Goal: Task Accomplishment & Management: Complete application form

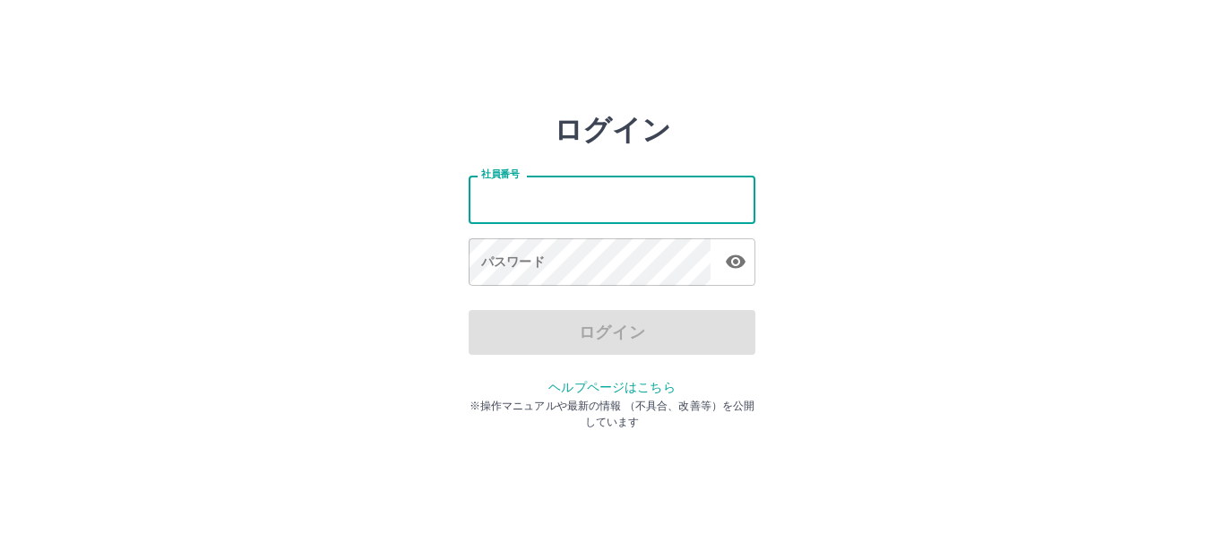
type input "*******"
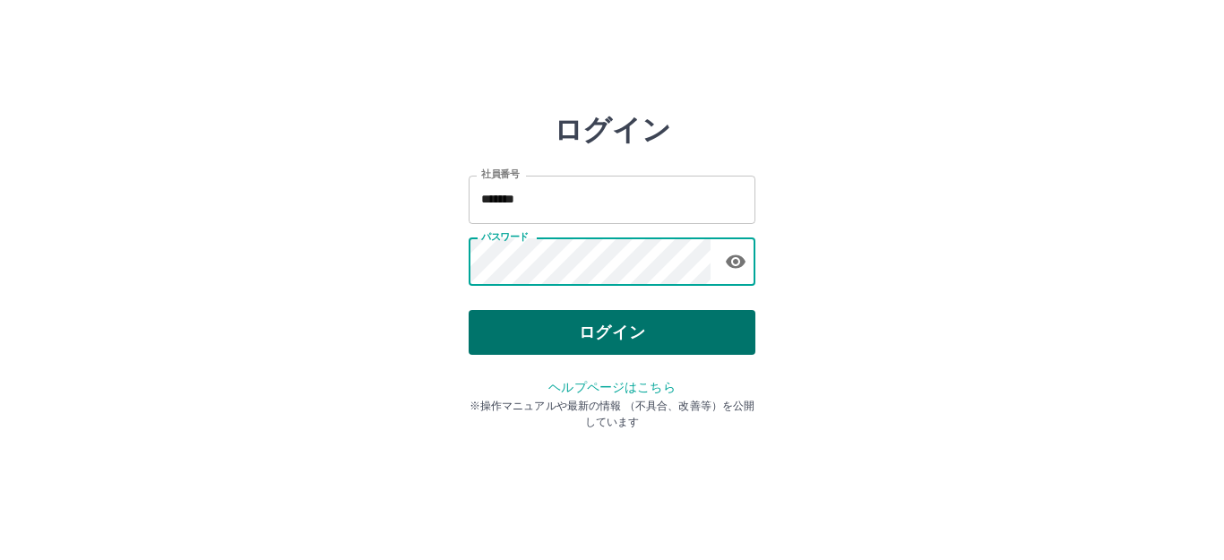
click at [659, 324] on button "ログイン" at bounding box center [612, 332] width 287 height 45
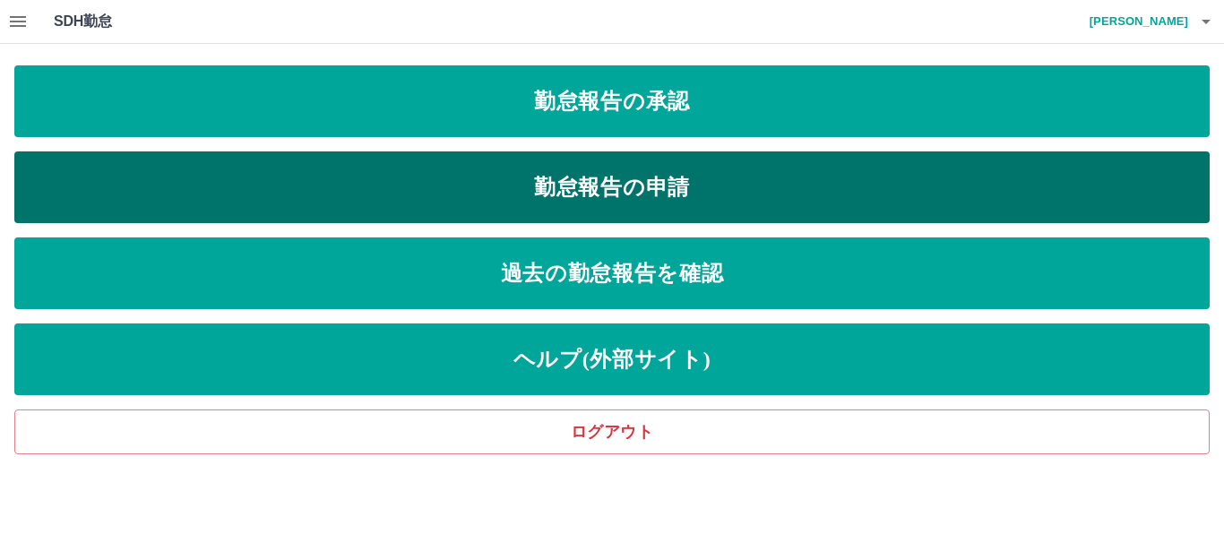
click at [444, 206] on link "勤怠報告の申請" at bounding box center [612, 187] width 1196 height 72
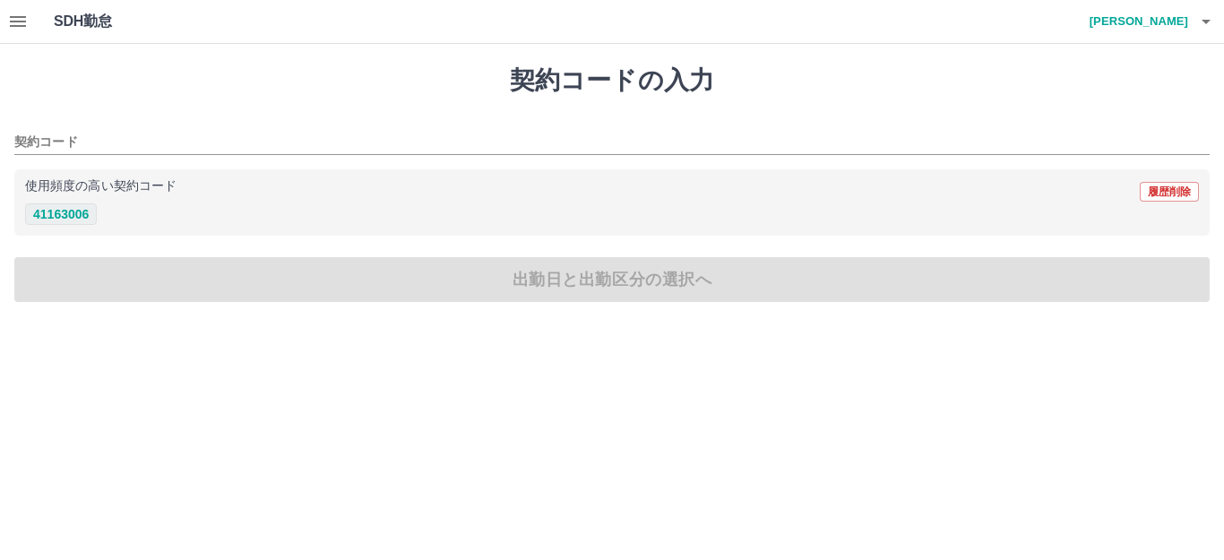
click at [77, 213] on button "41163006" at bounding box center [61, 214] width 72 height 22
type input "********"
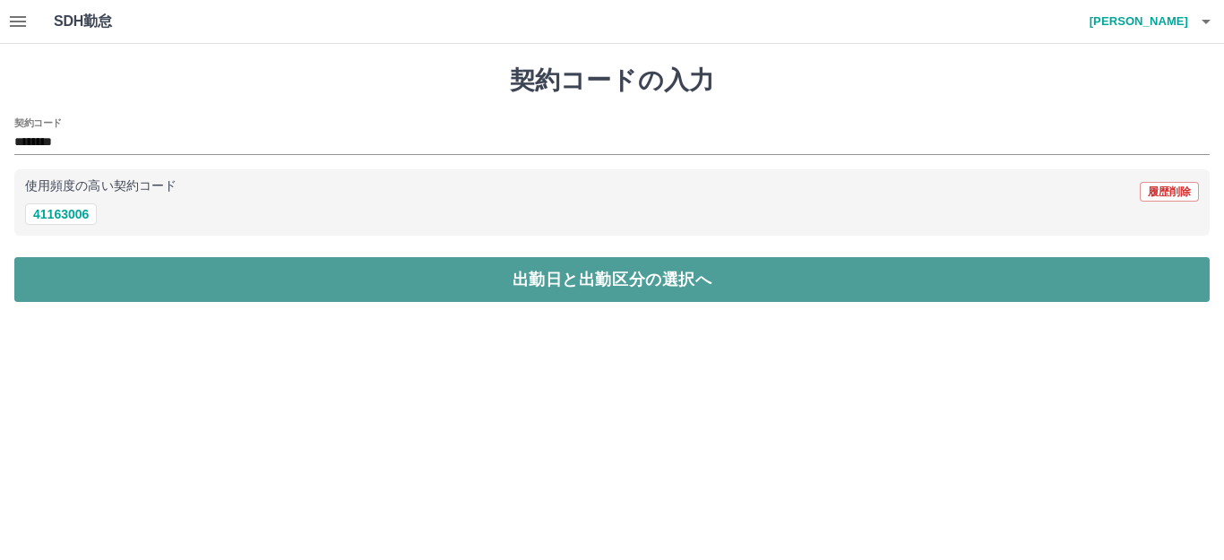
click at [98, 265] on button "出勤日と出勤区分の選択へ" at bounding box center [612, 279] width 1196 height 45
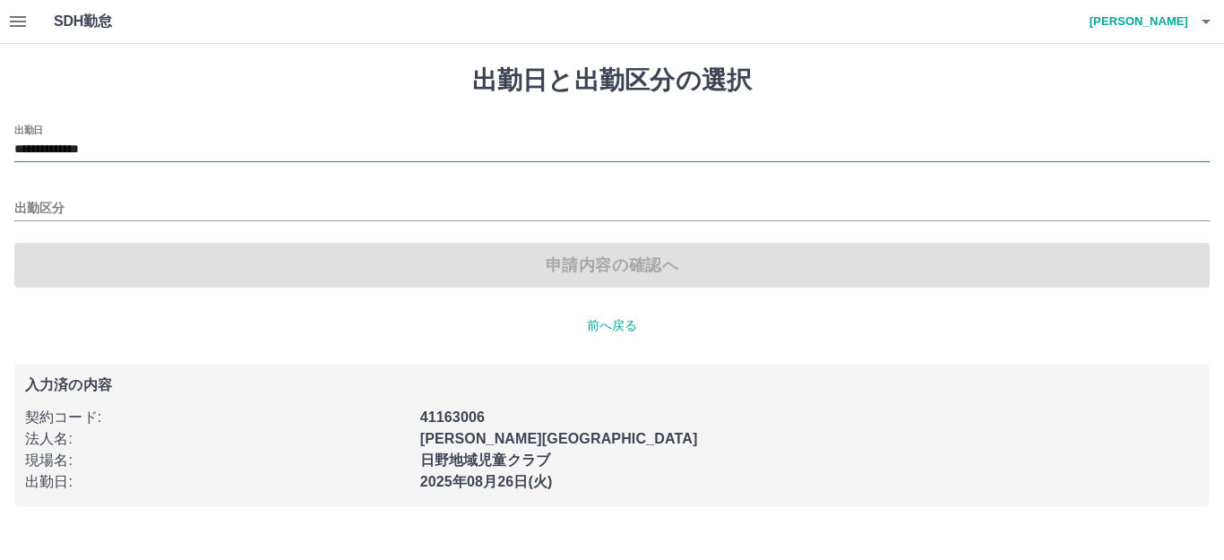
click at [77, 154] on input "**********" at bounding box center [612, 150] width 1196 height 22
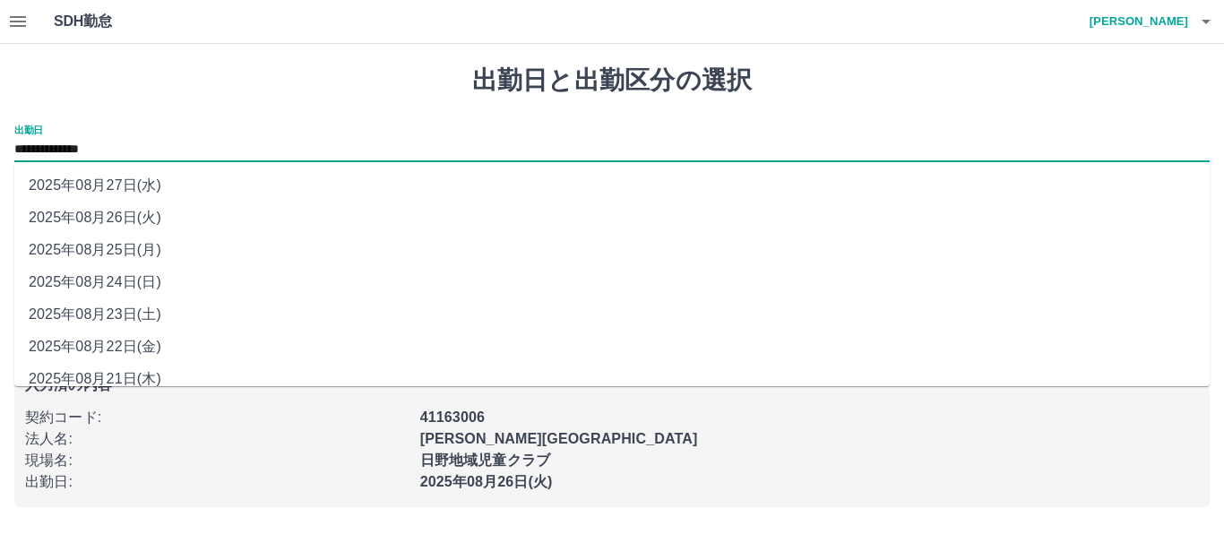
click at [105, 245] on li "2025年08月25日(月)" at bounding box center [612, 250] width 1196 height 32
type input "**********"
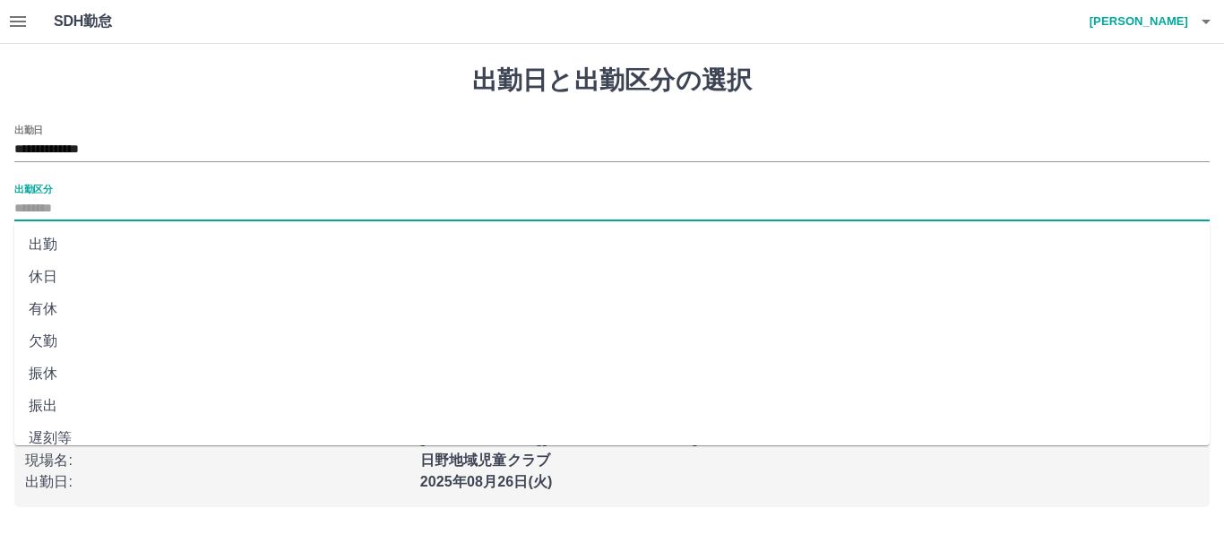
click at [90, 212] on input "出勤区分" at bounding box center [612, 209] width 1196 height 22
click at [82, 246] on li "出勤" at bounding box center [612, 245] width 1196 height 32
type input "**"
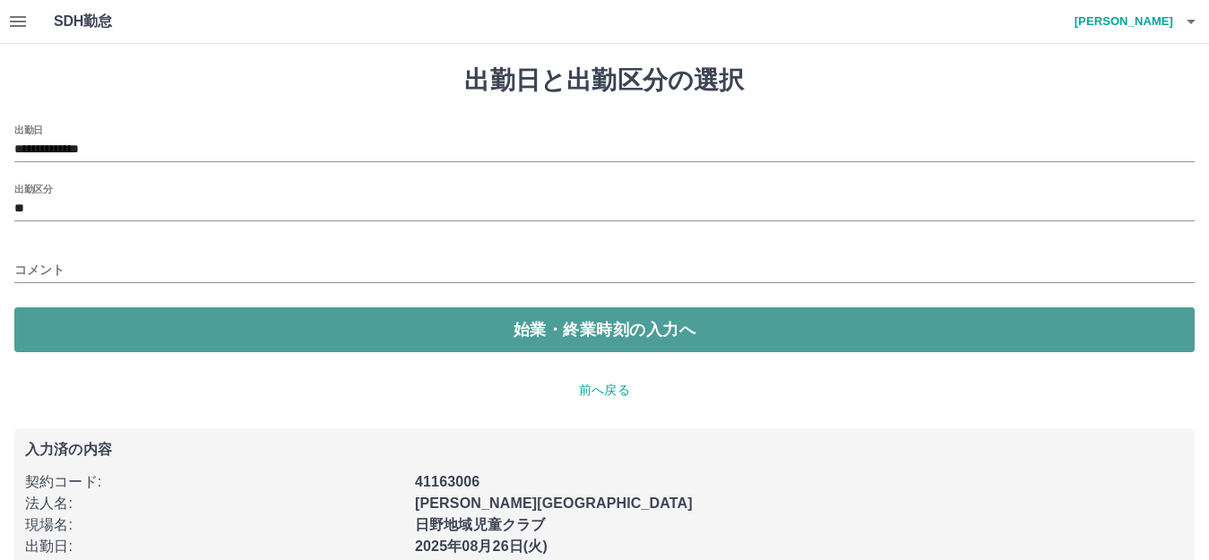
click at [79, 332] on button "始業・終業時刻の入力へ" at bounding box center [604, 329] width 1181 height 45
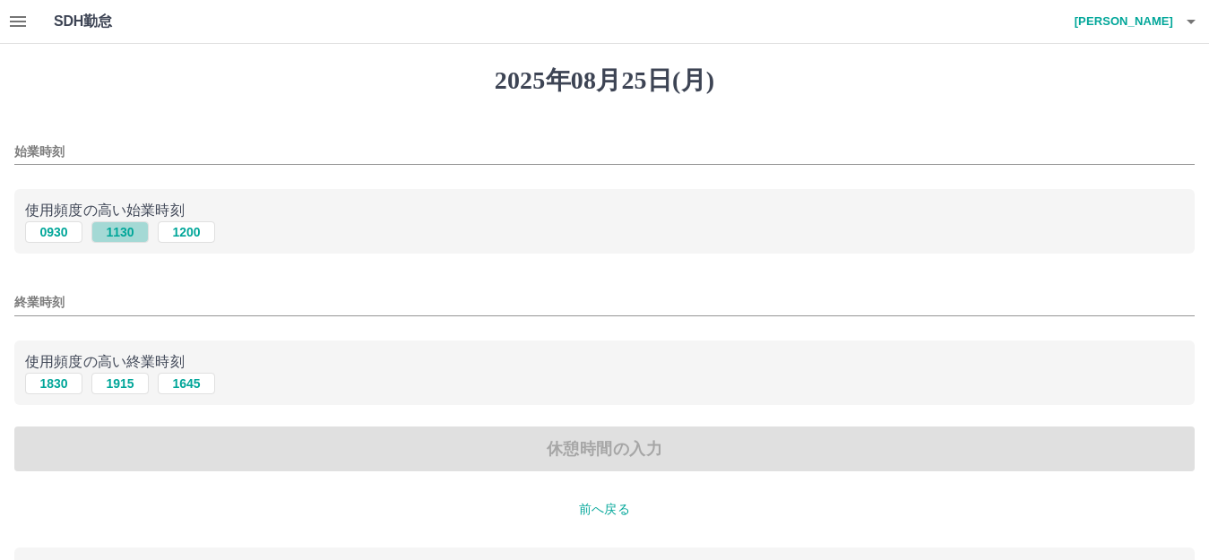
click at [108, 235] on button "1130" at bounding box center [119, 232] width 57 height 22
type input "****"
click at [125, 380] on button "1915" at bounding box center [119, 384] width 57 height 22
type input "****"
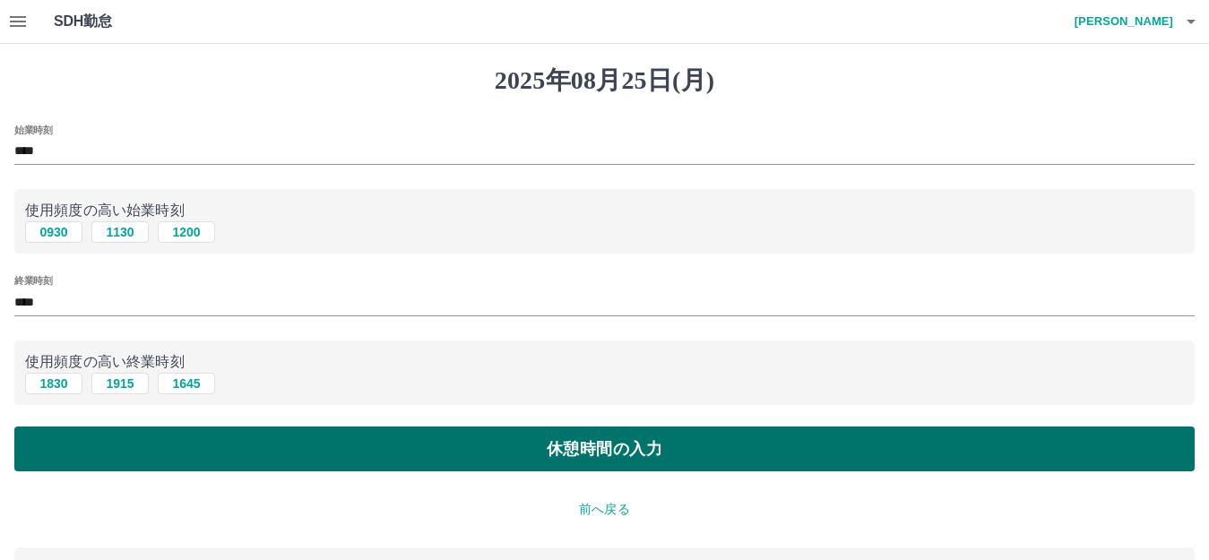
click at [151, 434] on button "休憩時間の入力" at bounding box center [604, 449] width 1181 height 45
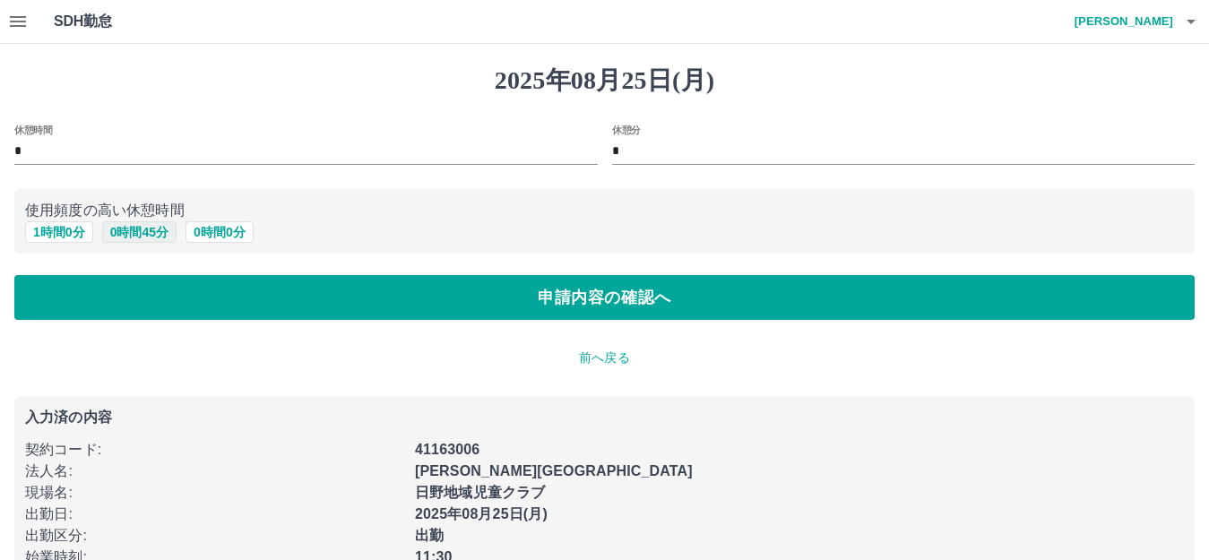
click at [127, 231] on button "0 時間 45 分" at bounding box center [139, 232] width 74 height 22
type input "**"
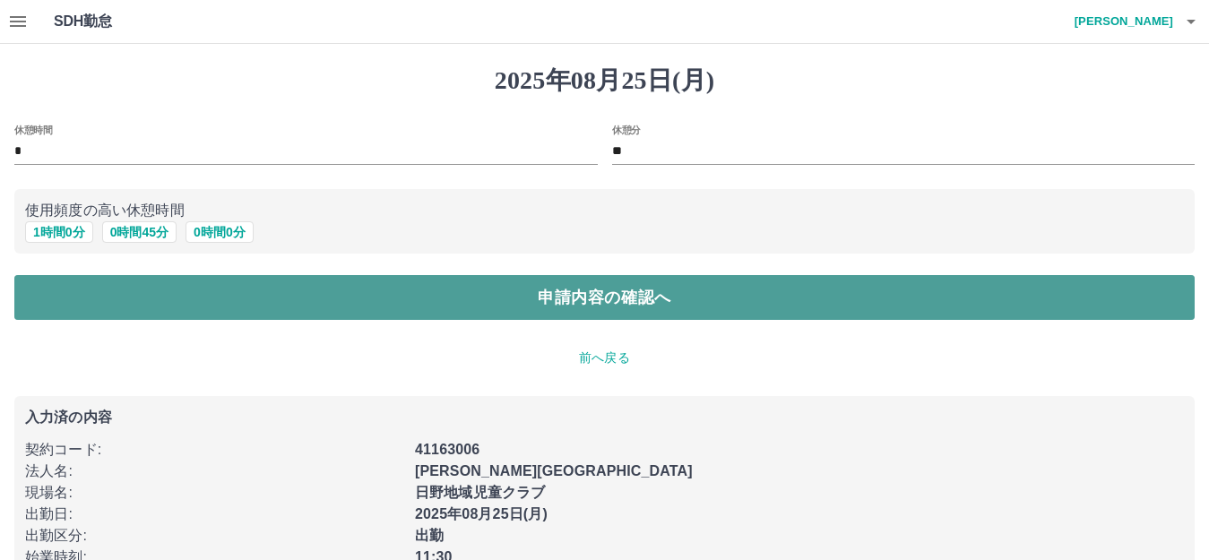
click at [384, 314] on button "申請内容の確認へ" at bounding box center [604, 297] width 1181 height 45
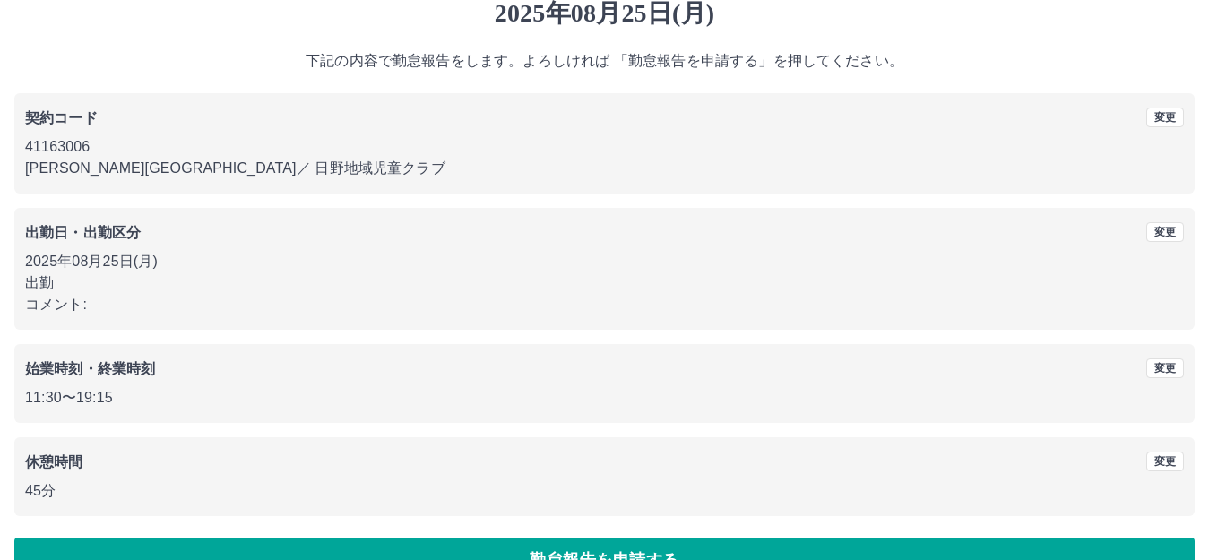
scroll to position [111, 0]
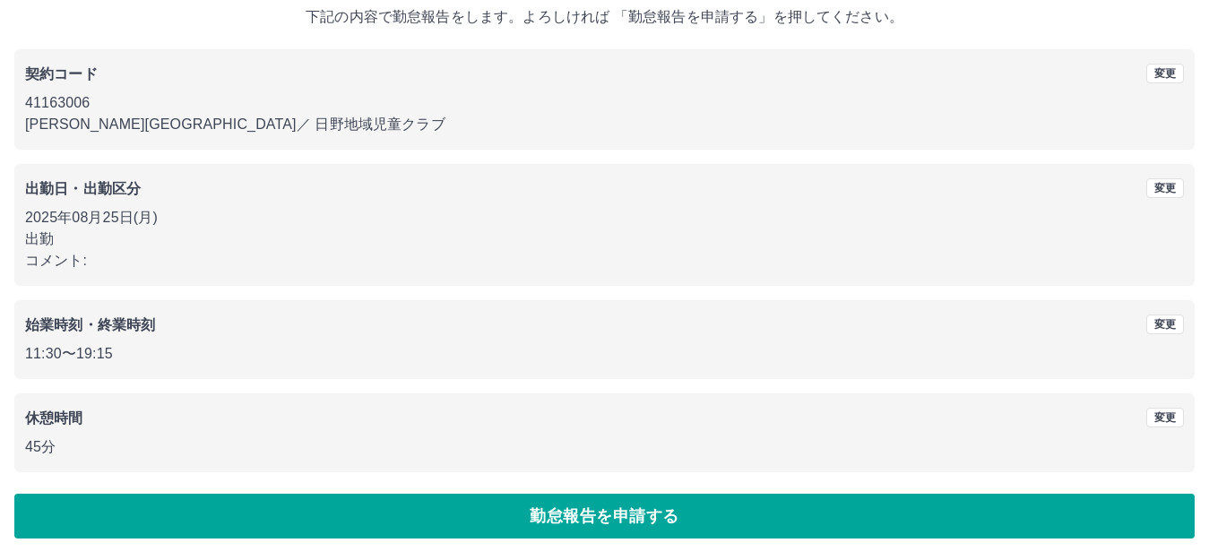
click at [912, 515] on button "勤怠報告を申請する" at bounding box center [604, 516] width 1181 height 45
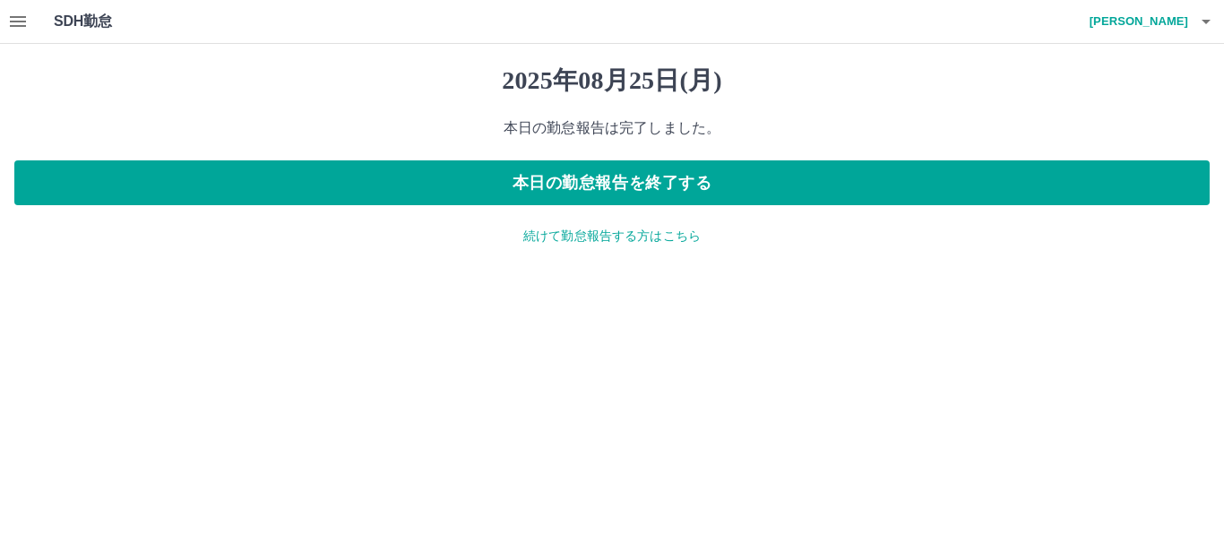
click at [10, 23] on icon "button" at bounding box center [18, 22] width 22 height 22
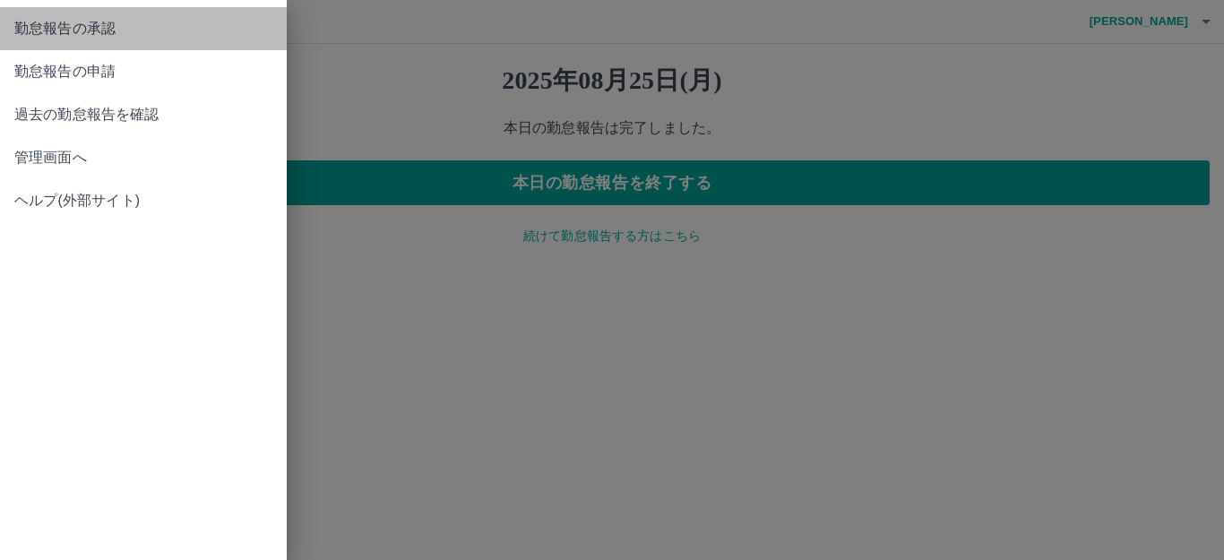
click at [18, 43] on link "勤怠報告の承認" at bounding box center [143, 28] width 287 height 43
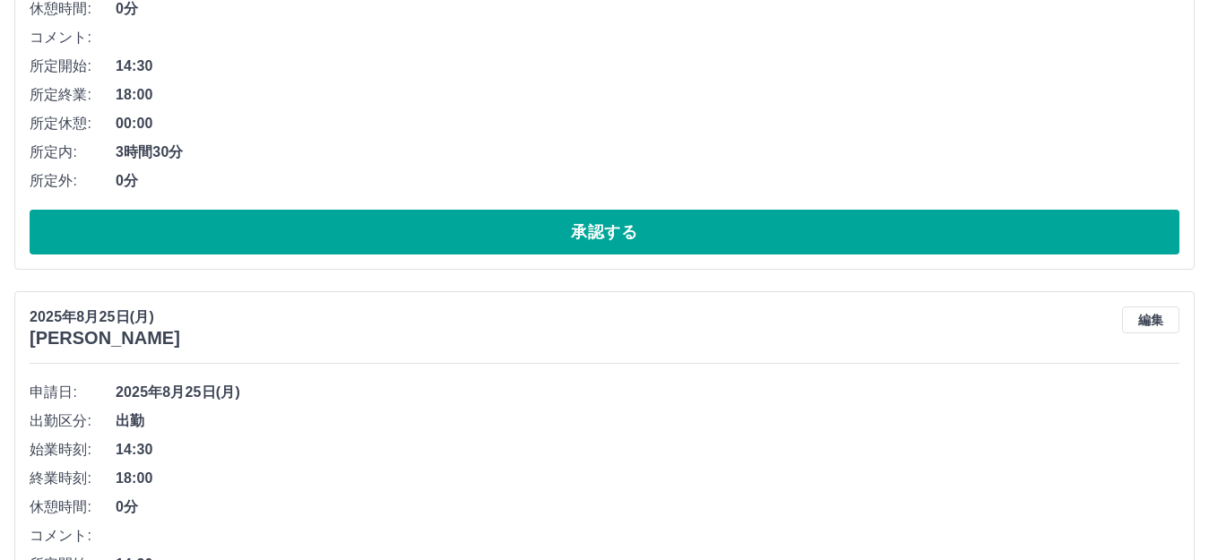
scroll to position [448, 0]
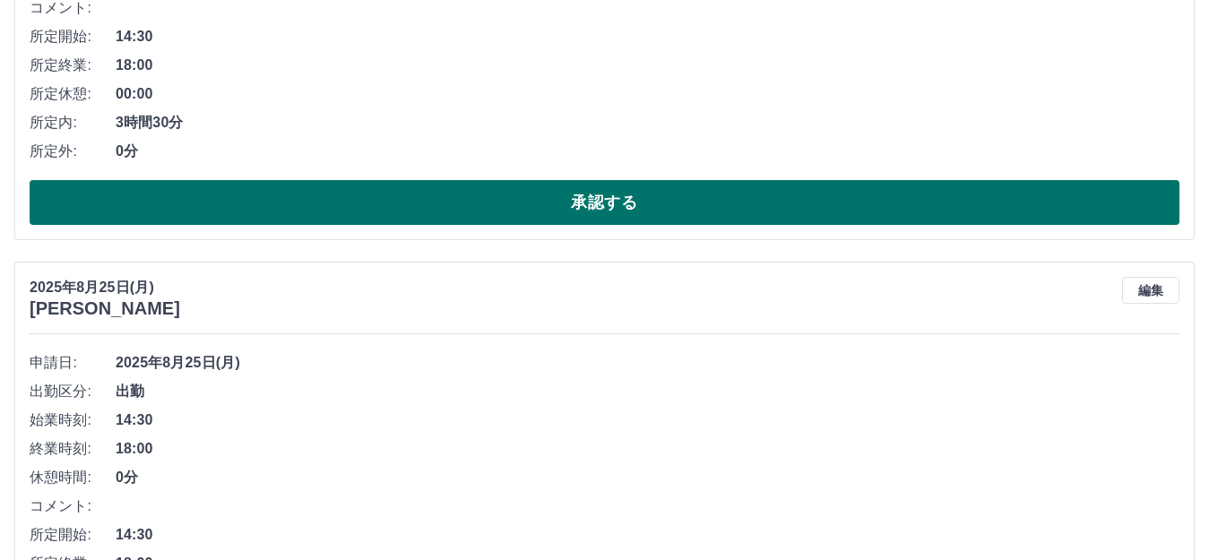
drag, startPoint x: 439, startPoint y: 176, endPoint x: 438, endPoint y: 195, distance: 18.8
click at [438, 177] on div "申請日: [DATE] 出勤区分: 出勤 始業時刻: 14:30 終業時刻: 18:00 休憩時間: 0分 コメント: 所定開始: 14:30 所定終業: 1…" at bounding box center [605, 37] width 1150 height 375
click at [438, 211] on button "承認する" at bounding box center [605, 202] width 1150 height 45
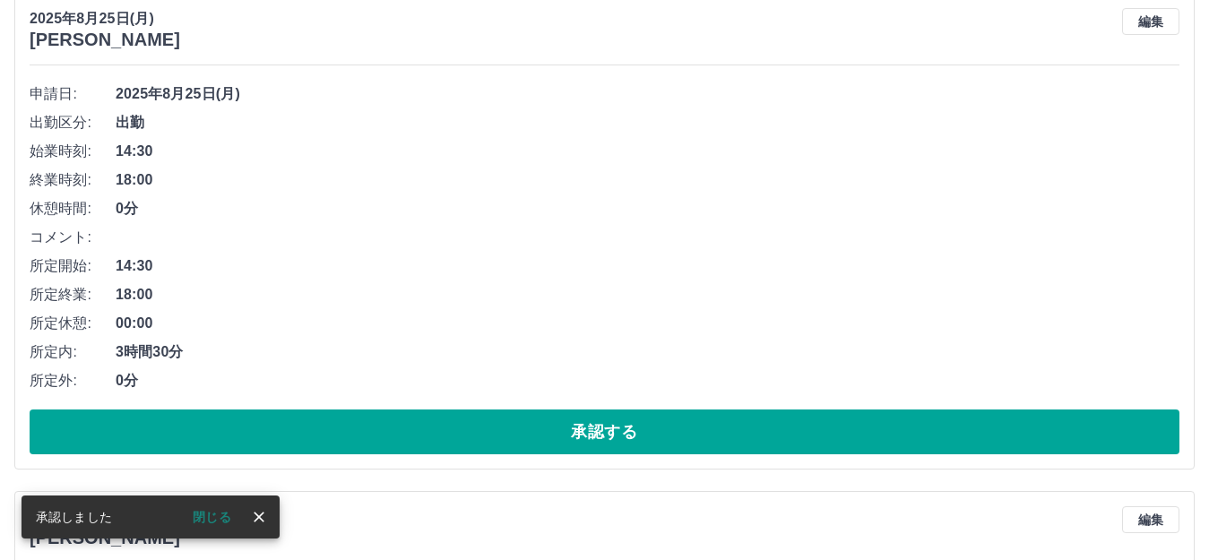
scroll to position [219, 0]
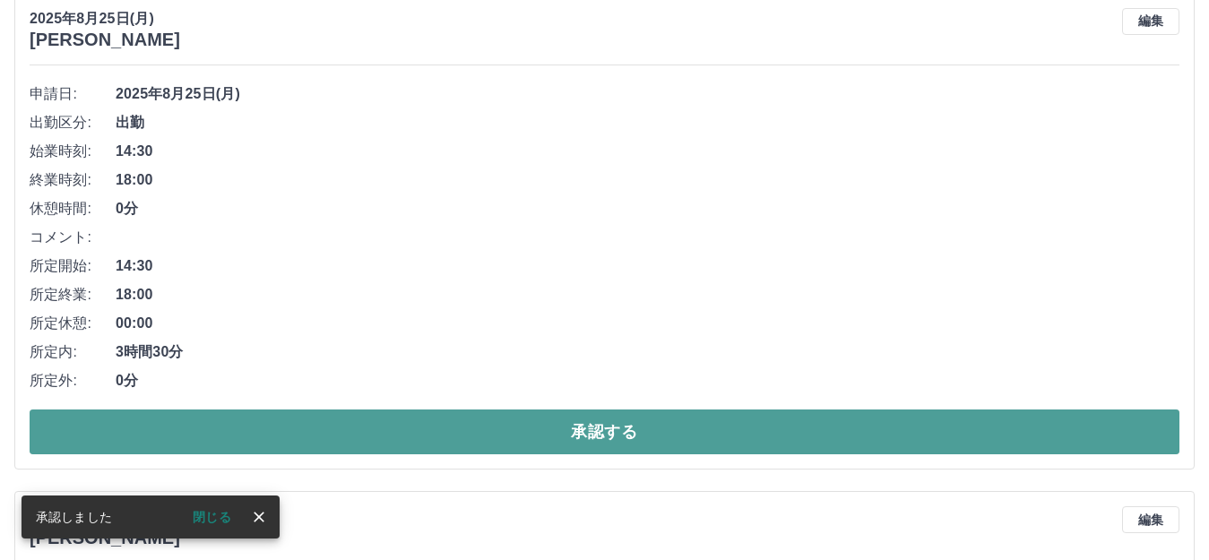
click at [459, 446] on button "承認する" at bounding box center [605, 432] width 1150 height 45
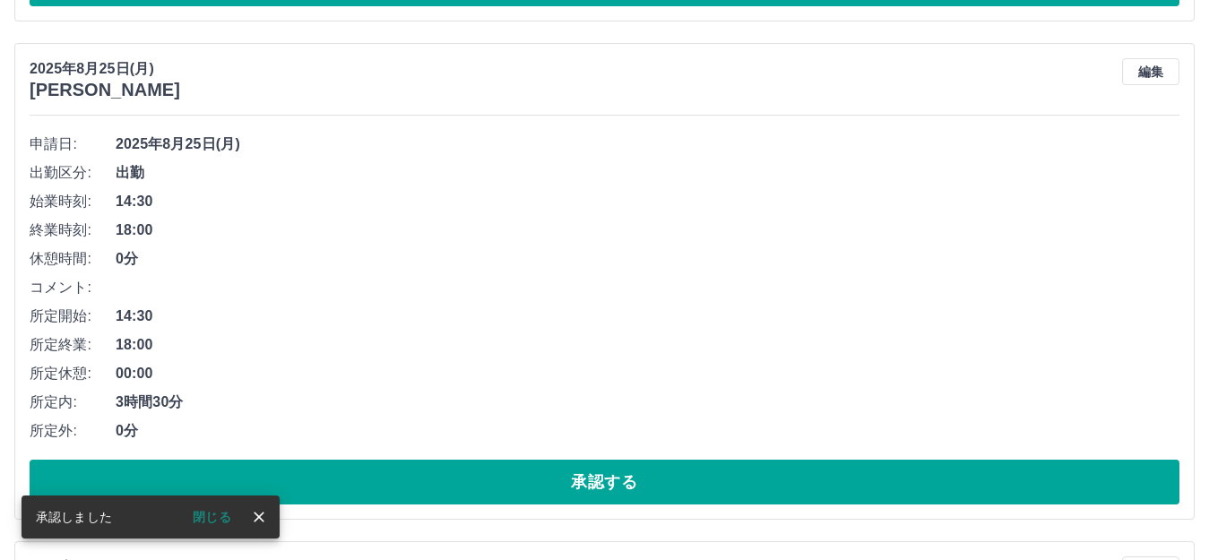
scroll to position [169, 0]
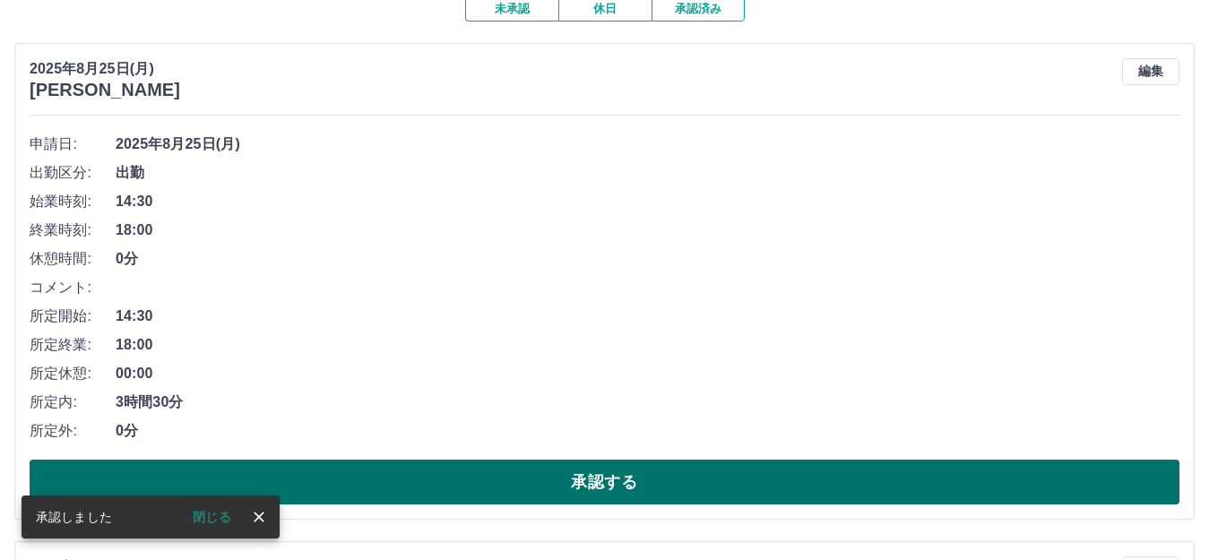
click at [462, 475] on button "承認する" at bounding box center [605, 482] width 1150 height 45
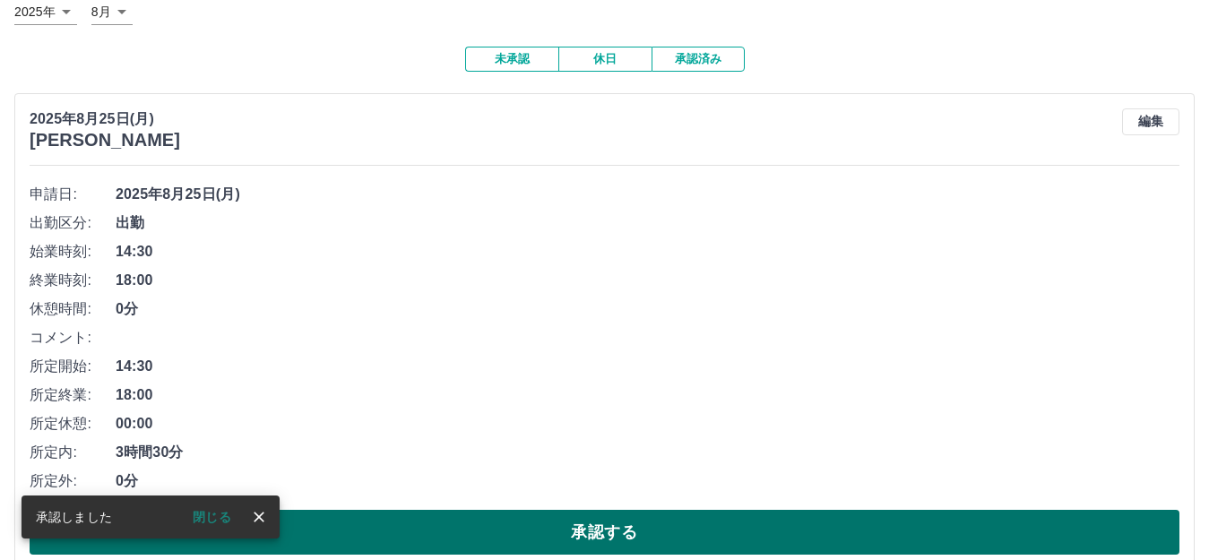
scroll to position [208, 0]
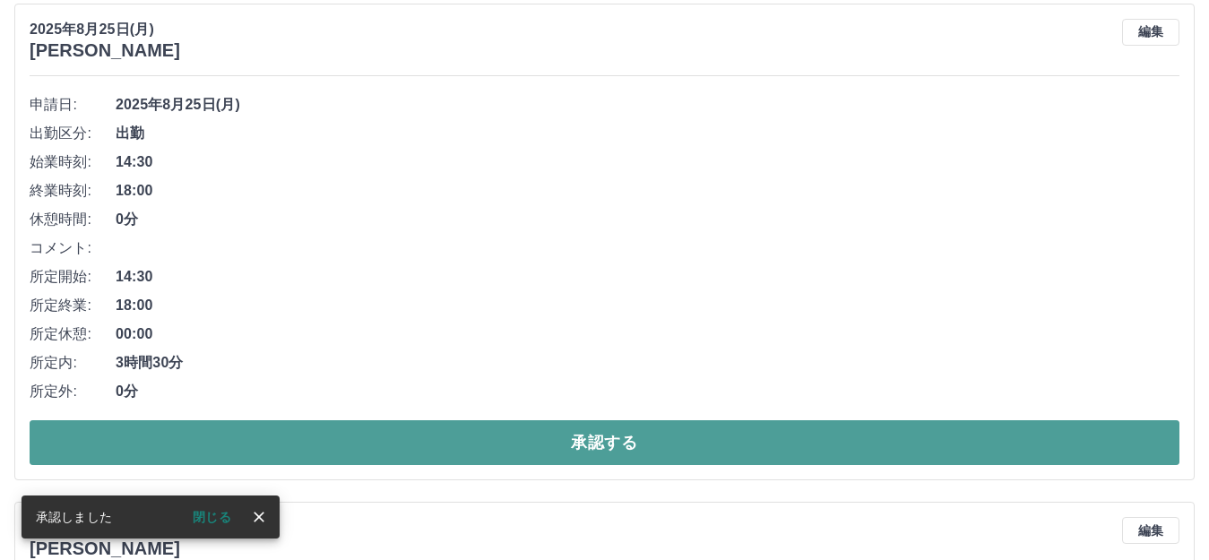
click at [466, 435] on button "承認する" at bounding box center [605, 442] width 1150 height 45
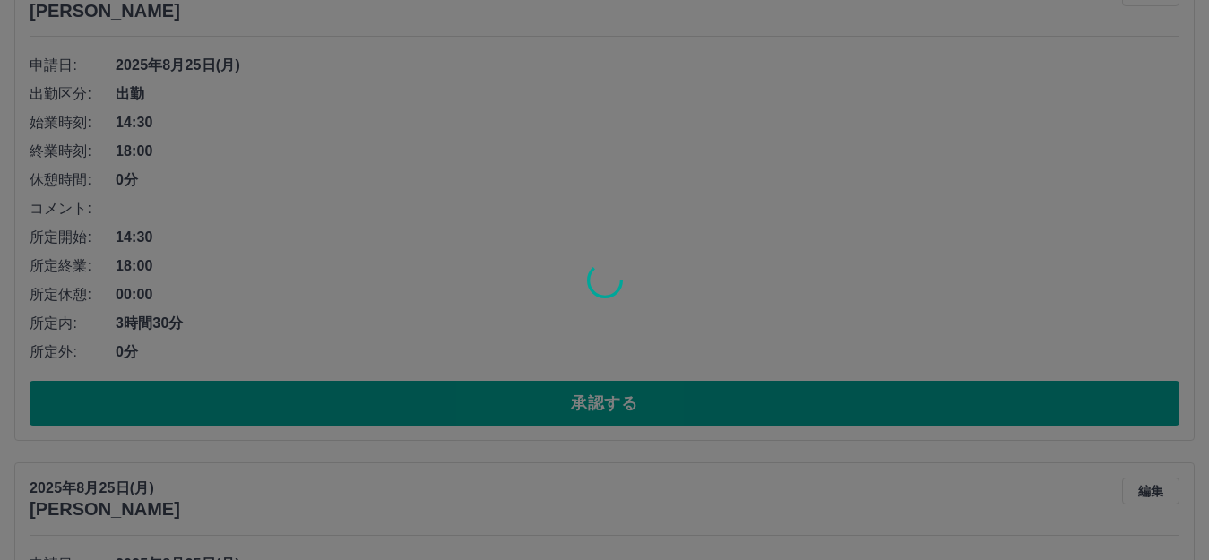
scroll to position [247, 0]
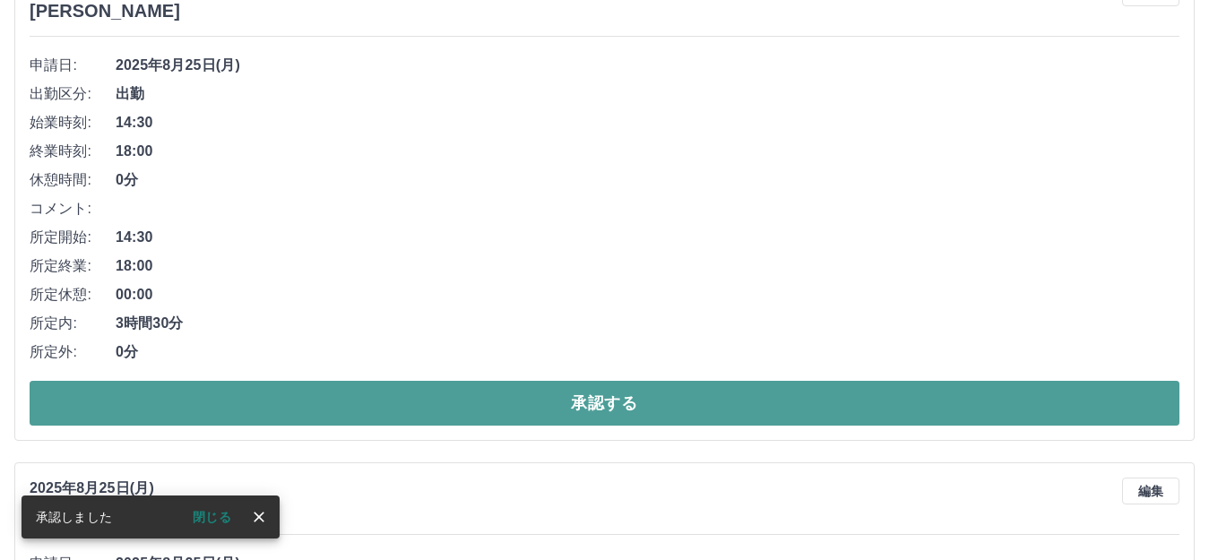
click at [470, 404] on button "承認する" at bounding box center [605, 403] width 1150 height 45
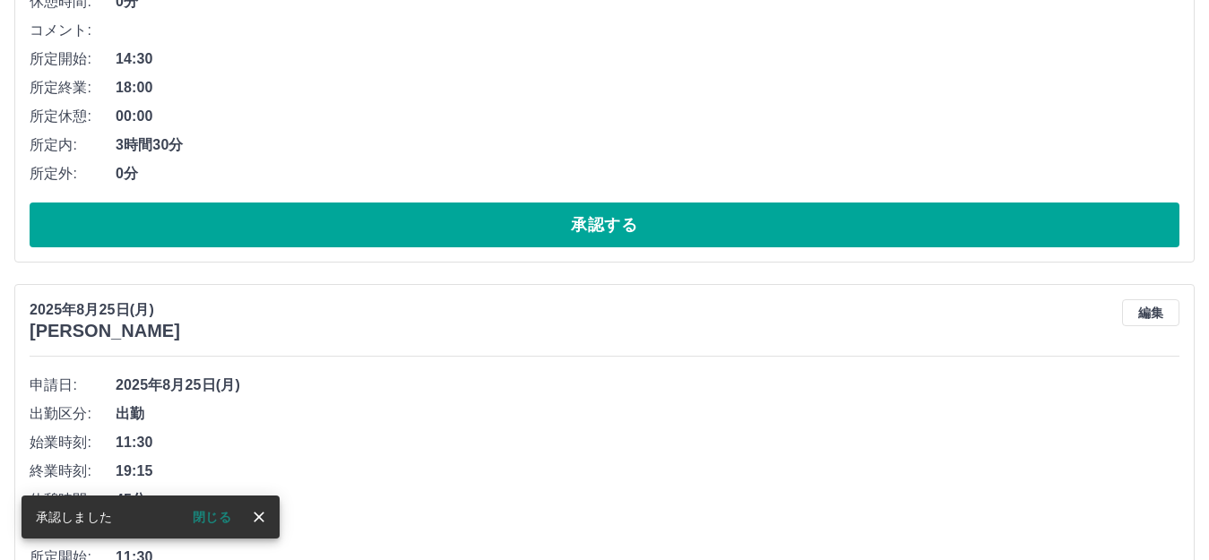
scroll to position [466, 0]
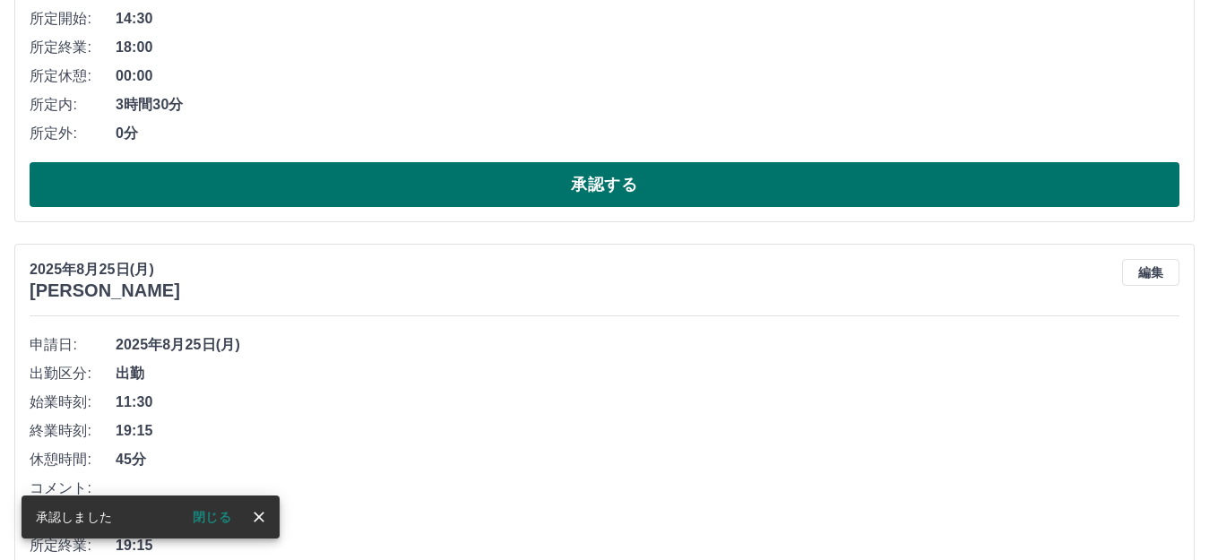
click at [397, 195] on button "承認する" at bounding box center [605, 184] width 1150 height 45
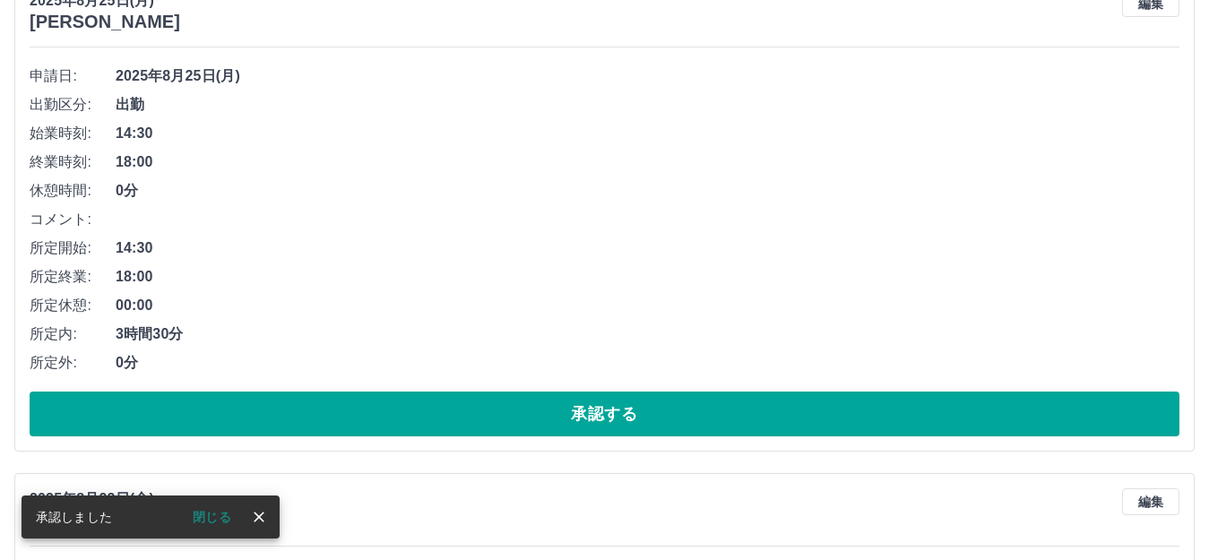
scroll to position [237, 0]
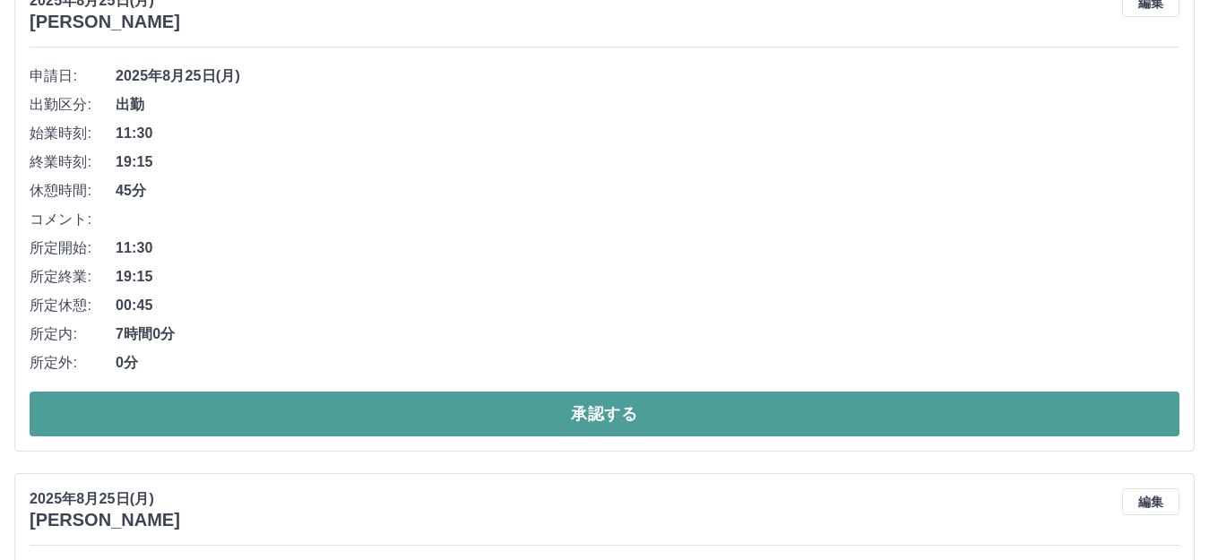
drag, startPoint x: 412, startPoint y: 402, endPoint x: 412, endPoint y: 417, distance: 14.3
click at [412, 417] on button "承認する" at bounding box center [605, 414] width 1150 height 45
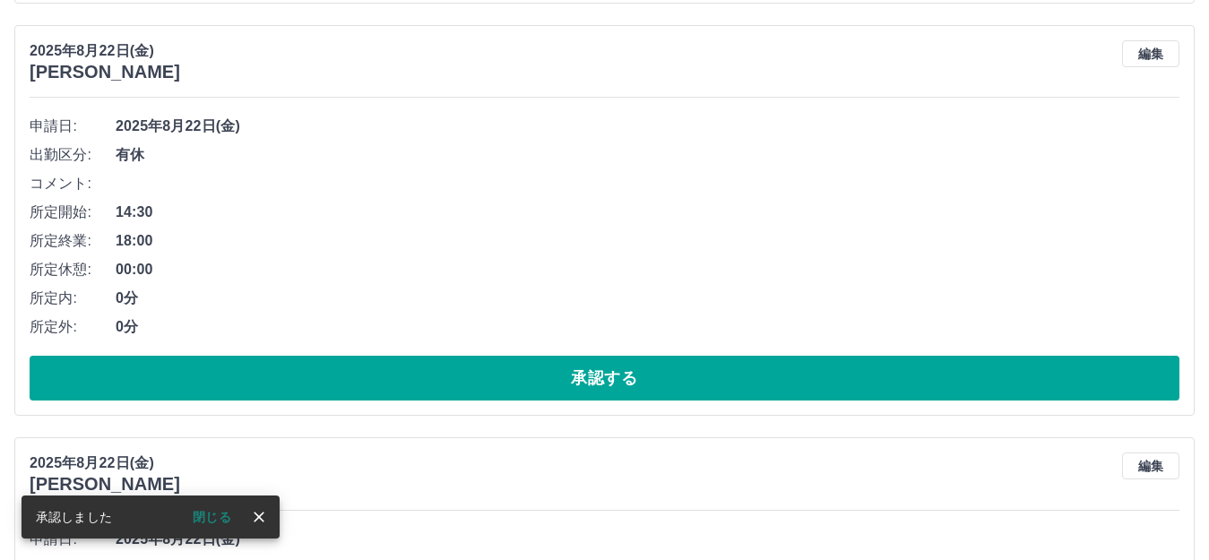
scroll to position [186, 0]
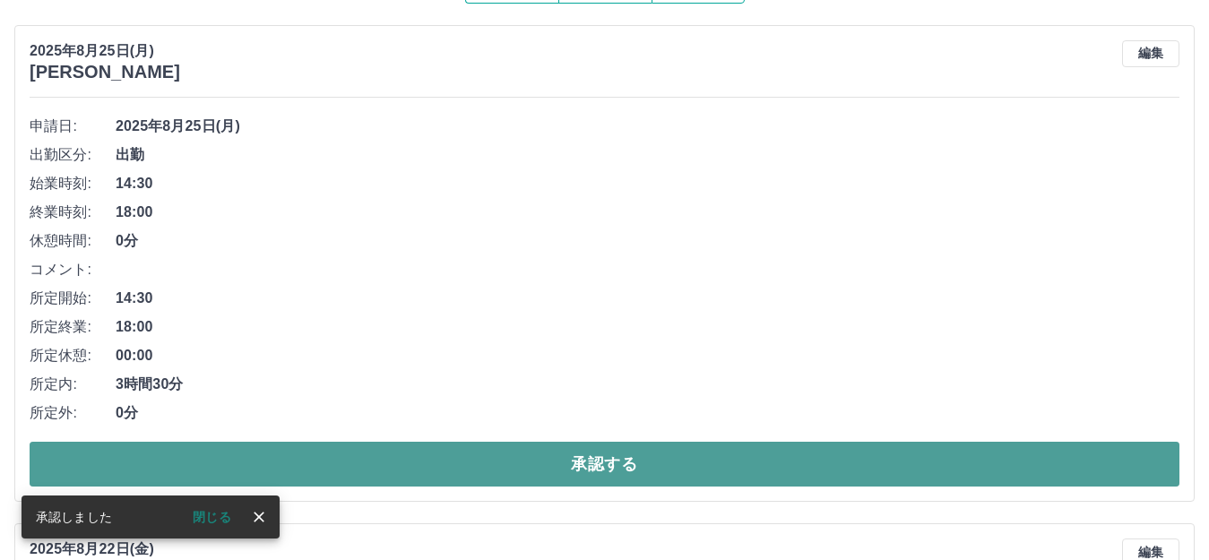
click at [403, 459] on button "承認する" at bounding box center [605, 464] width 1150 height 45
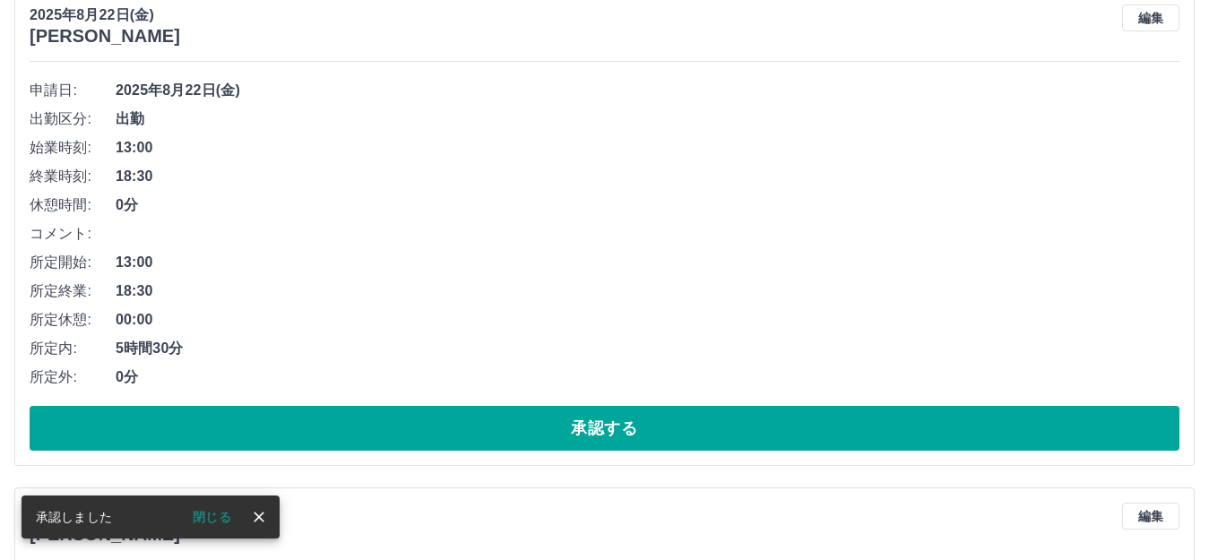
scroll to position [136, 0]
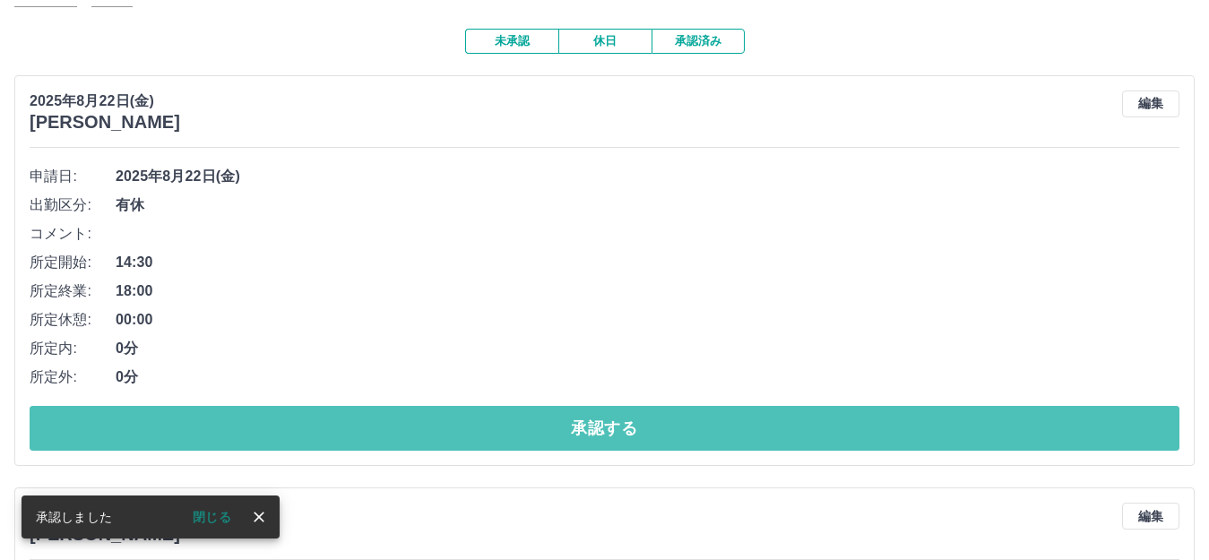
click at [391, 435] on button "承認する" at bounding box center [605, 428] width 1150 height 45
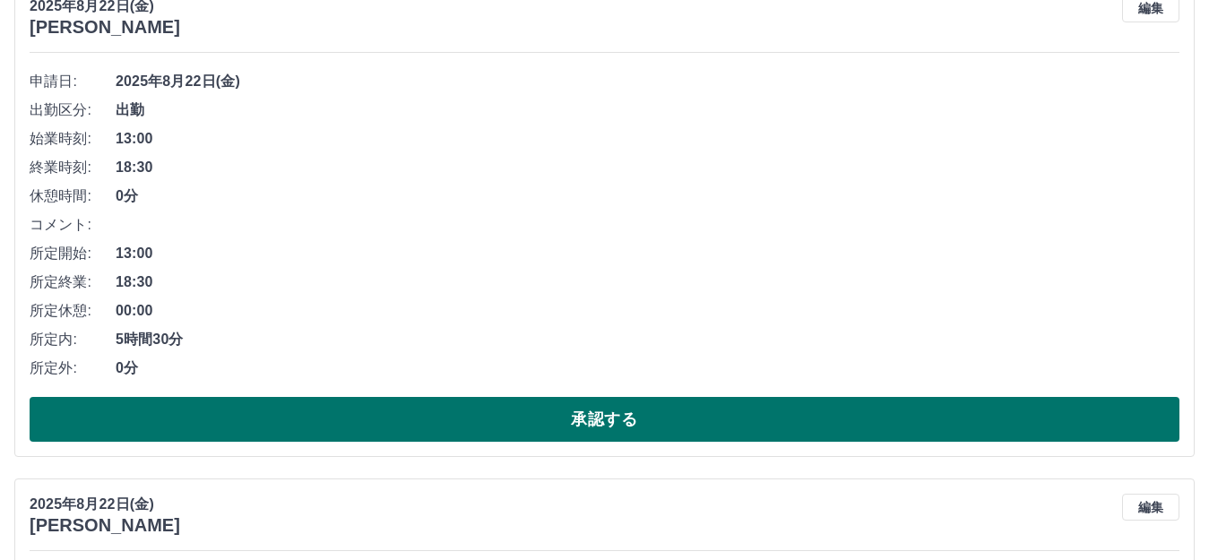
scroll to position [269, 0]
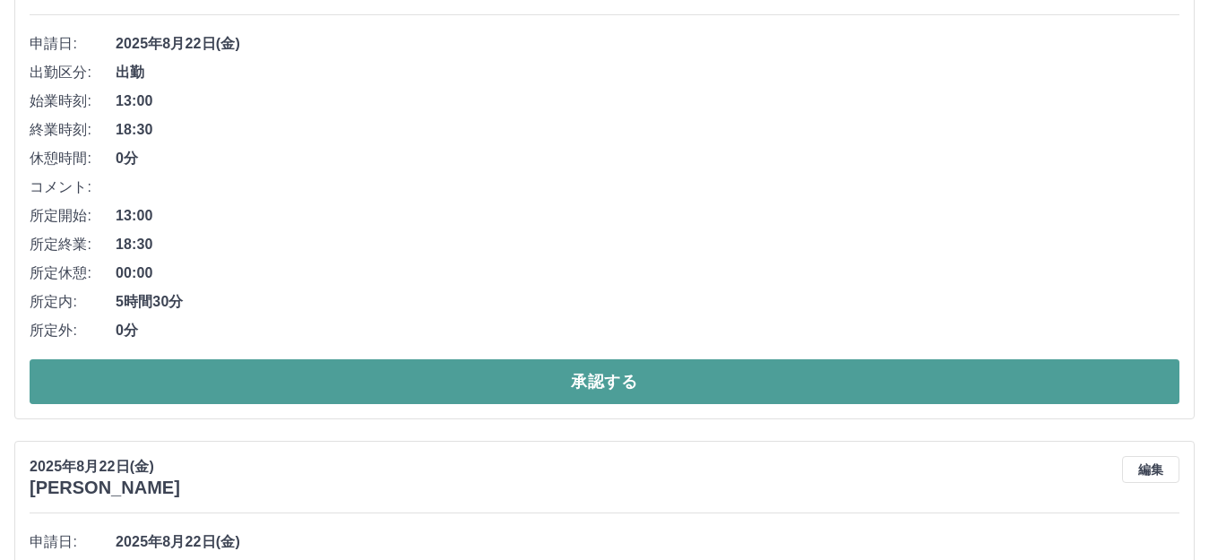
click at [378, 399] on button "承認する" at bounding box center [605, 381] width 1150 height 45
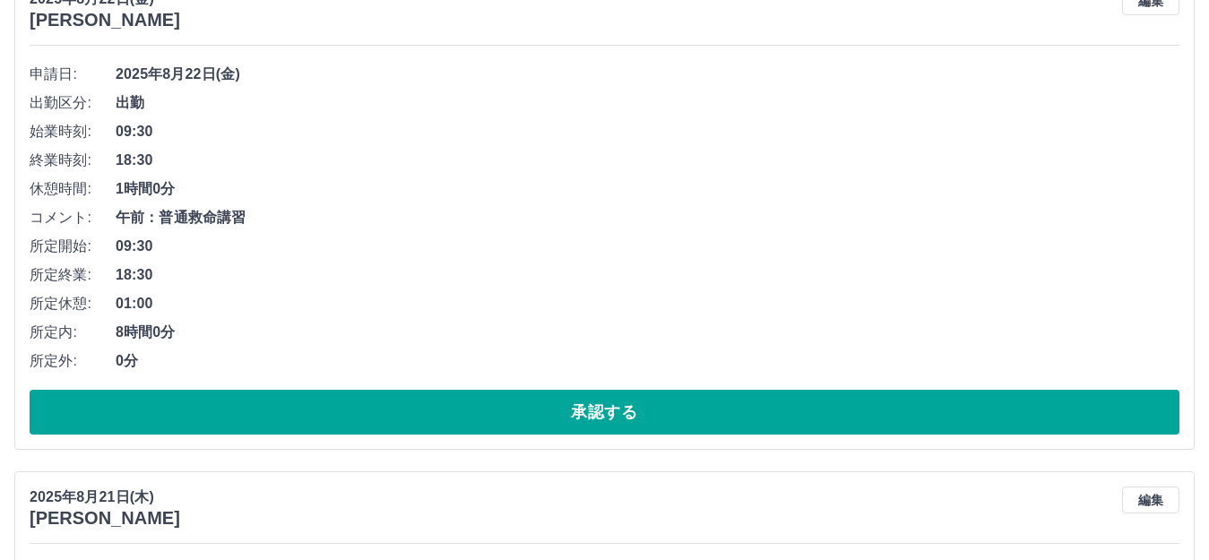
scroll to position [308, 0]
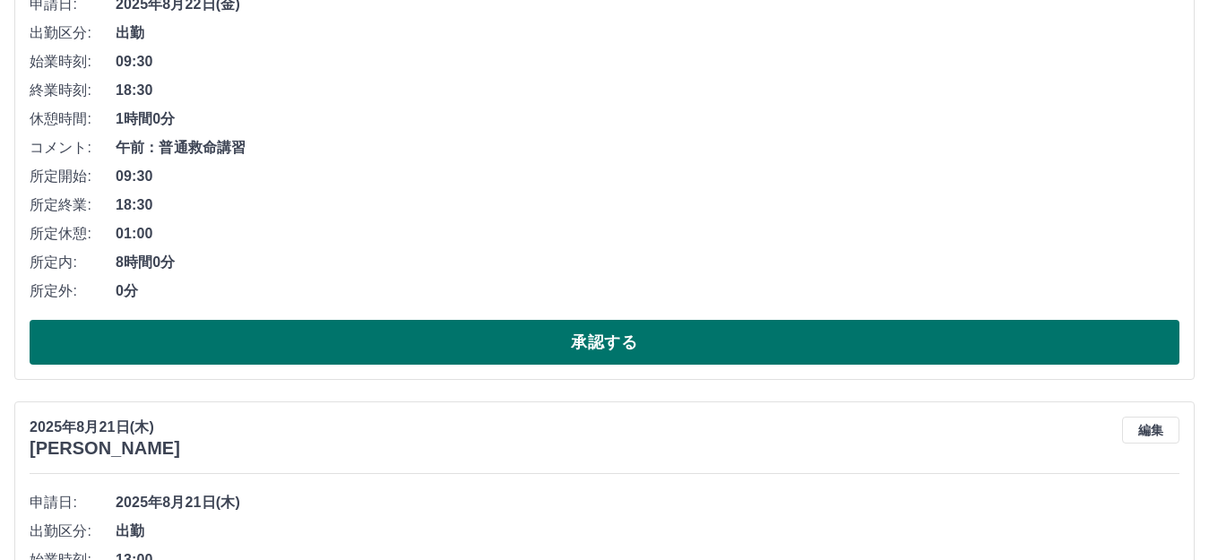
click at [376, 355] on button "承認する" at bounding box center [605, 342] width 1150 height 45
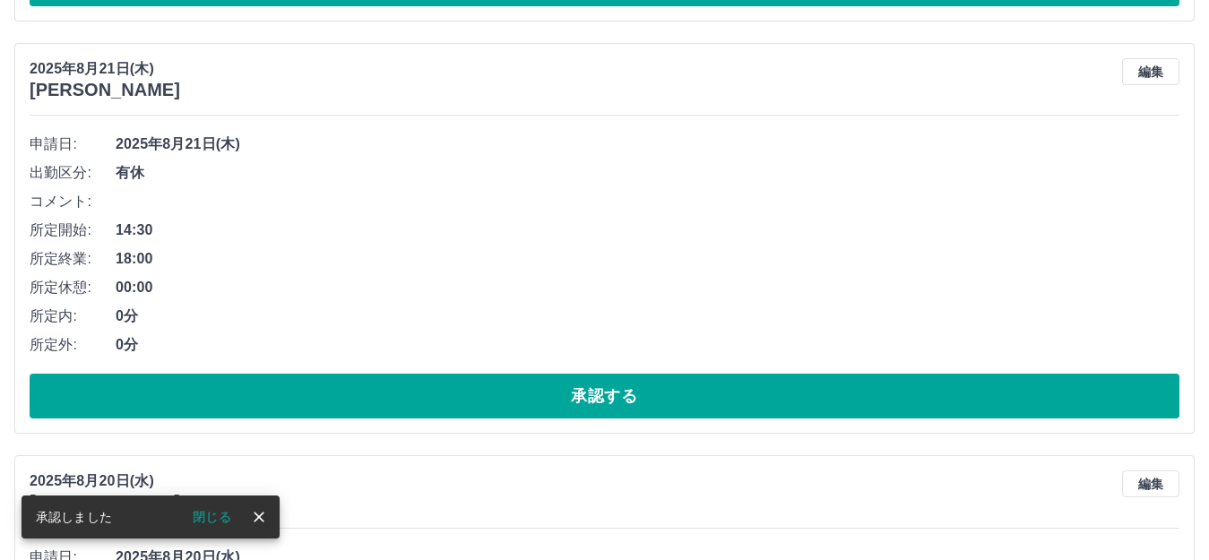
scroll to position [169, 0]
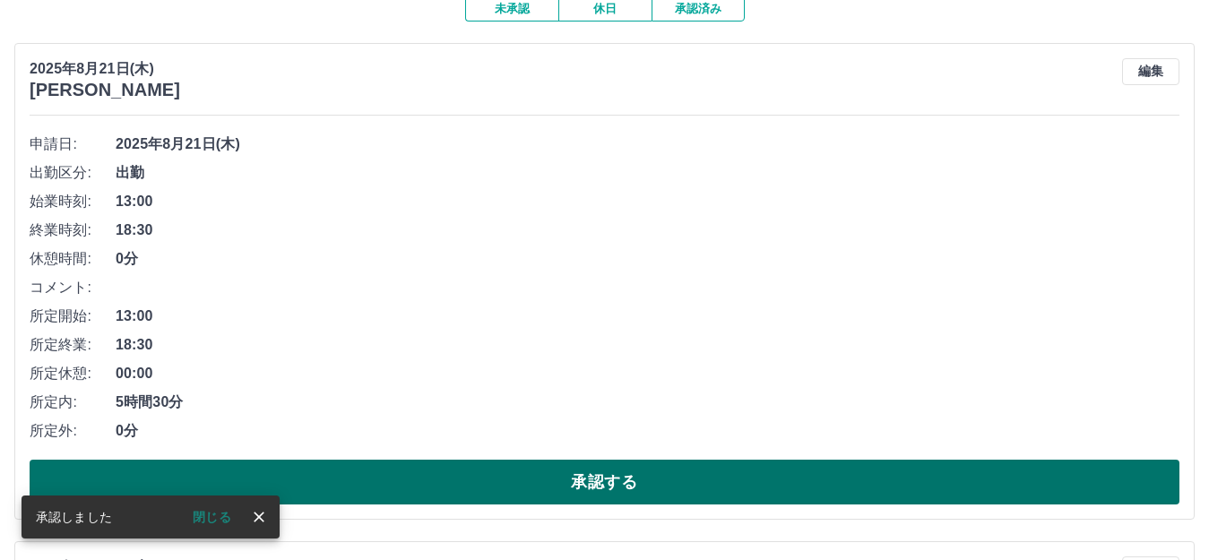
click at [405, 475] on button "承認する" at bounding box center [605, 482] width 1150 height 45
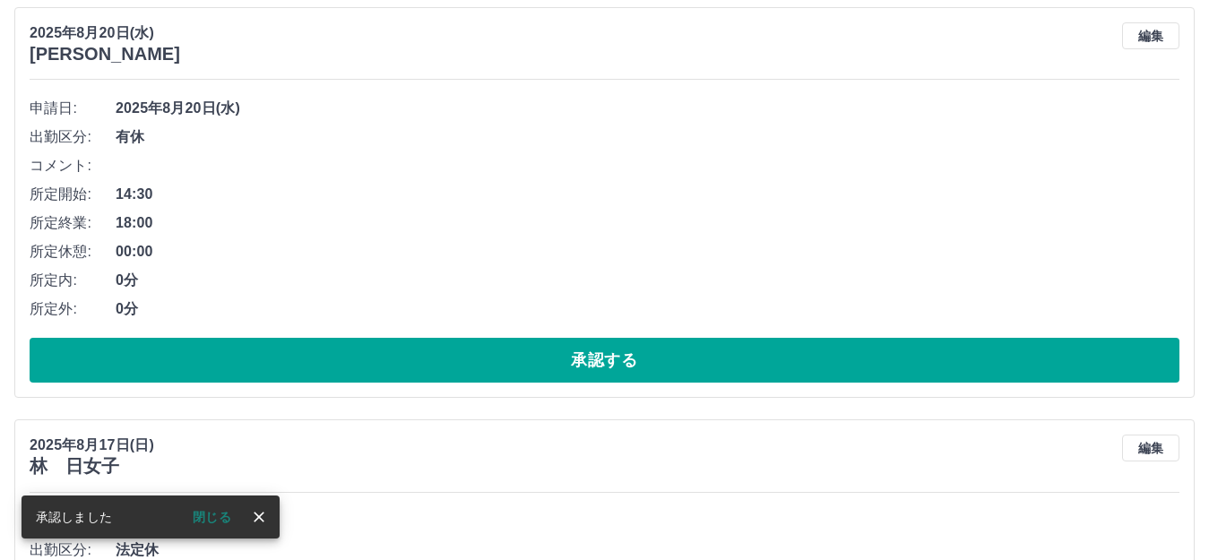
scroll to position [118, 0]
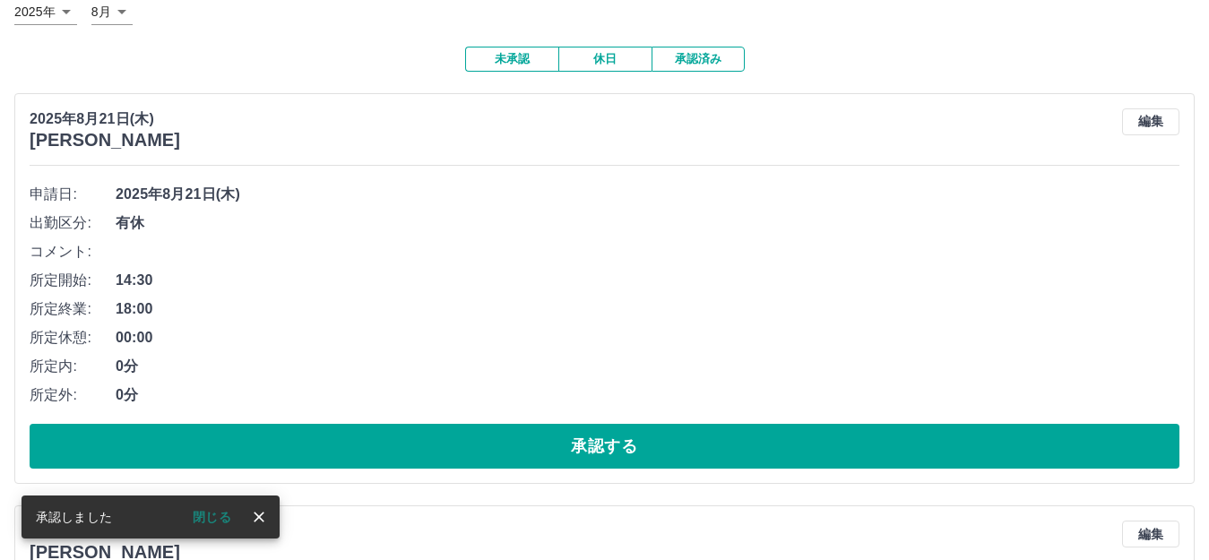
click at [397, 458] on button "承認する" at bounding box center [605, 446] width 1150 height 45
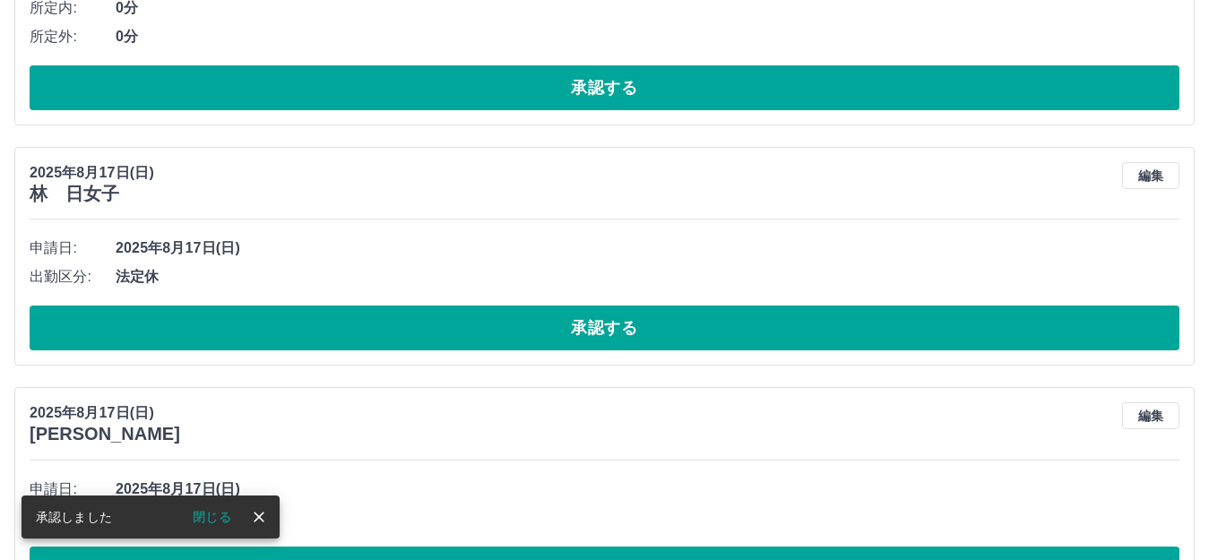
scroll to position [65, 0]
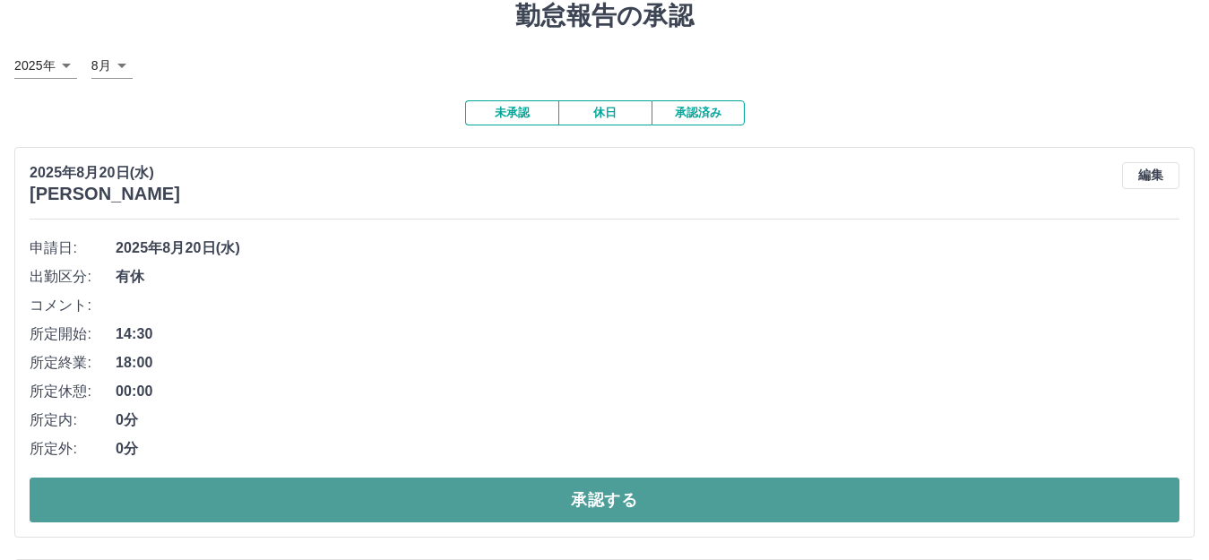
click at [404, 511] on button "承認する" at bounding box center [605, 500] width 1150 height 45
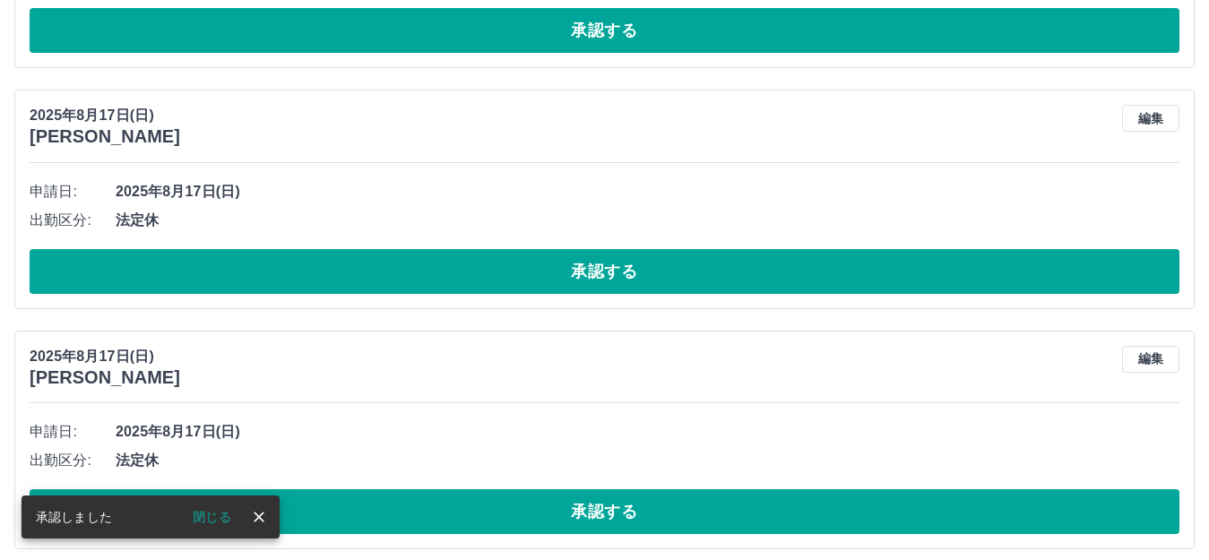
scroll to position [190, 0]
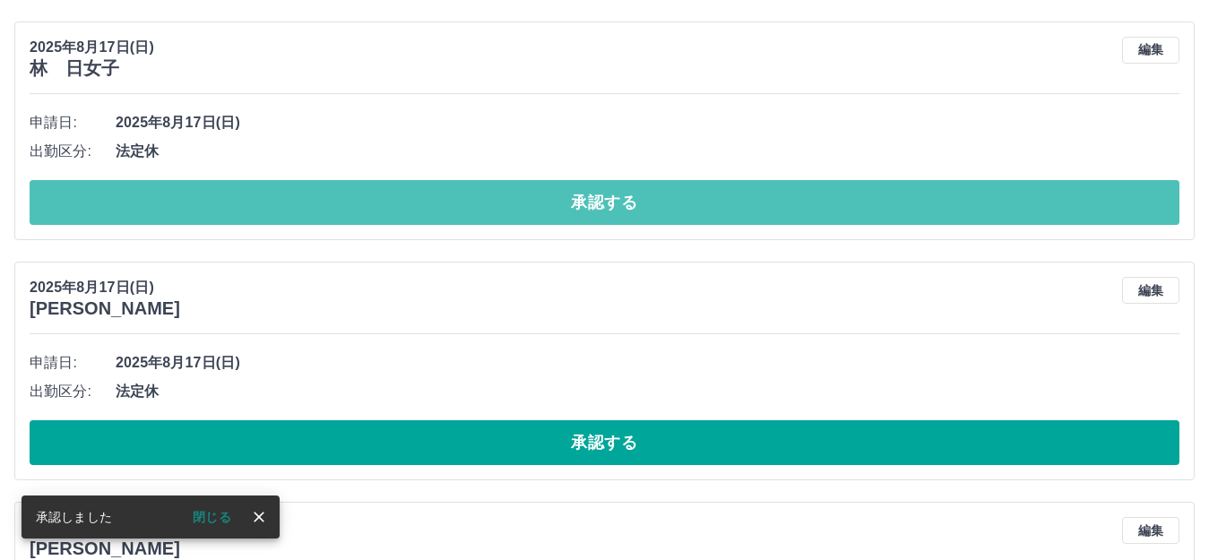
click at [394, 211] on button "承認する" at bounding box center [605, 202] width 1150 height 45
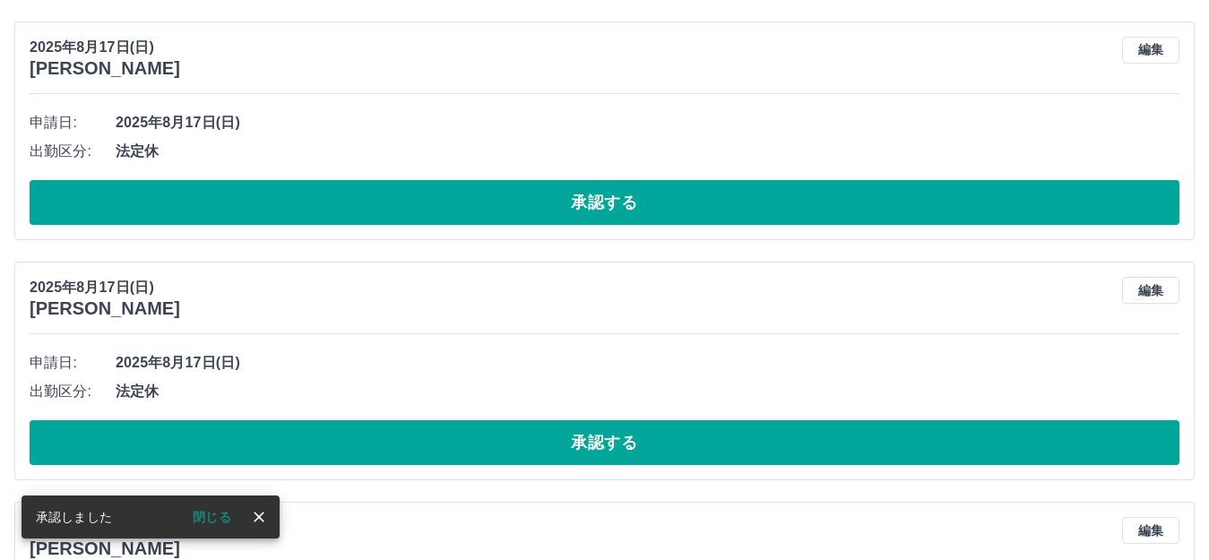
click at [394, 211] on button "承認する" at bounding box center [605, 202] width 1150 height 45
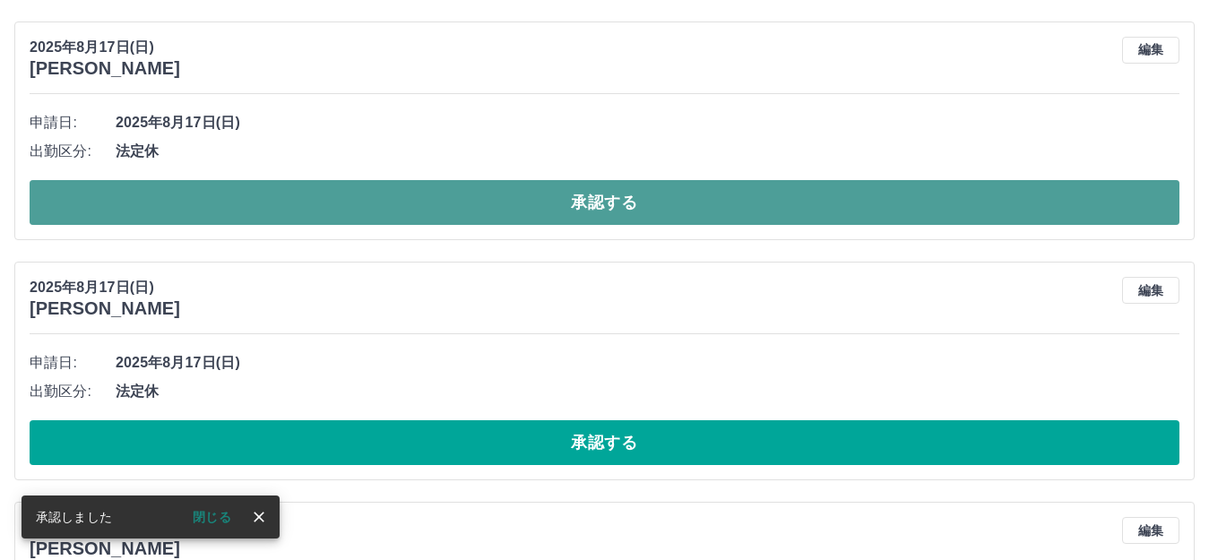
click at [471, 224] on button "承認する" at bounding box center [605, 202] width 1150 height 45
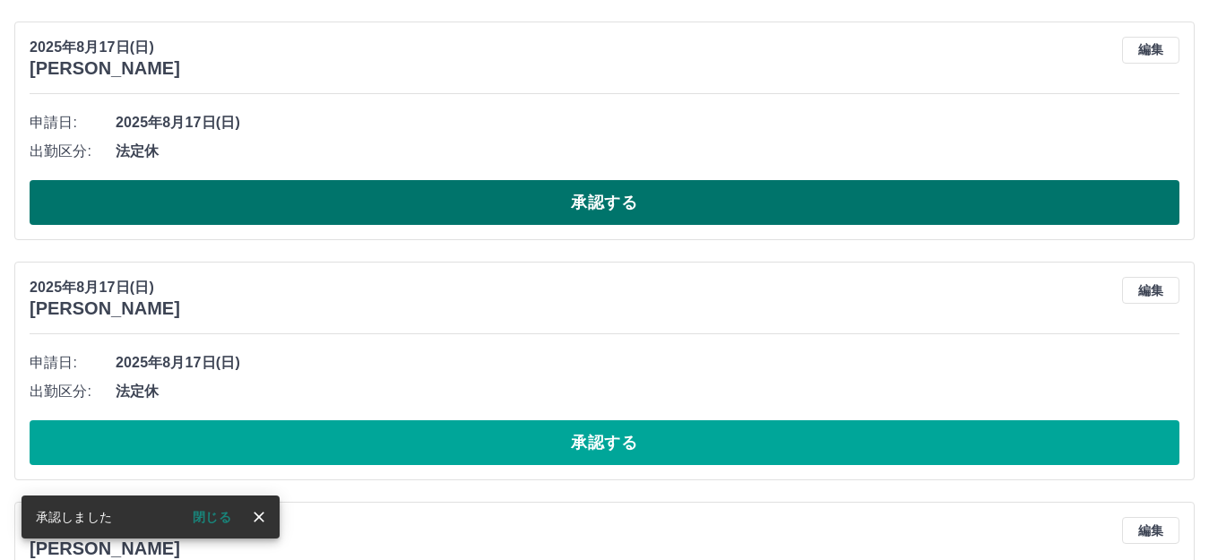
click at [513, 193] on button "承認する" at bounding box center [605, 202] width 1150 height 45
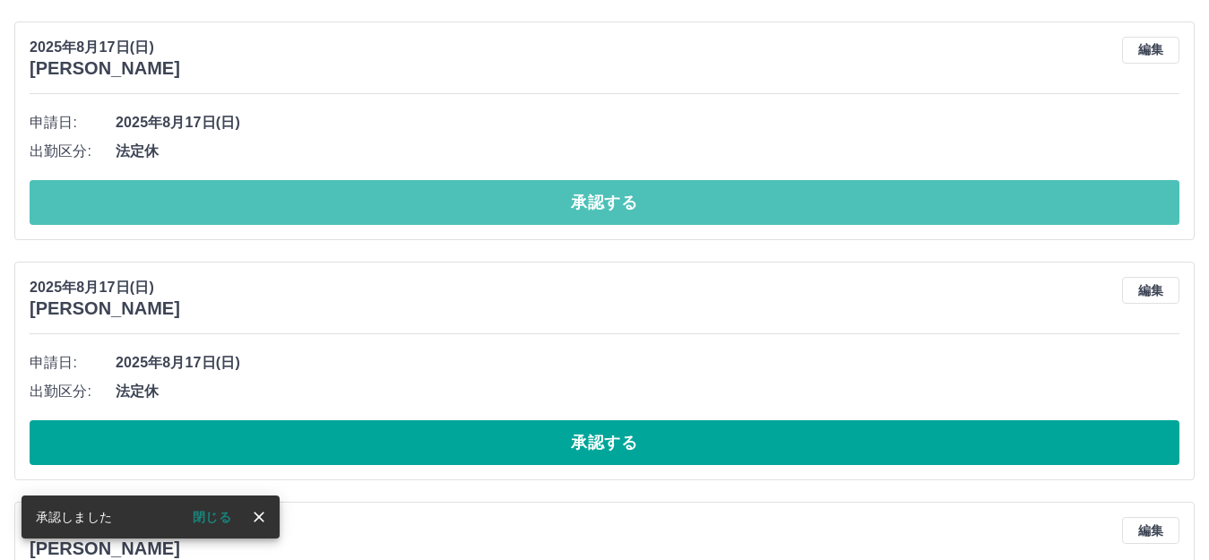
click at [513, 193] on button "承認する" at bounding box center [605, 202] width 1150 height 45
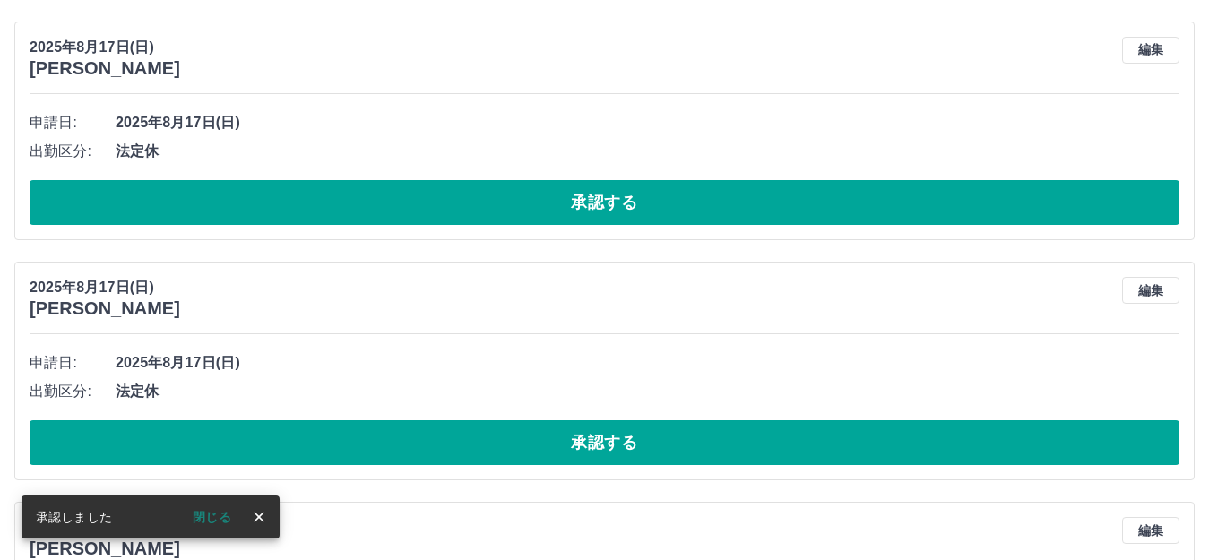
click at [513, 193] on button "承認する" at bounding box center [605, 202] width 1150 height 45
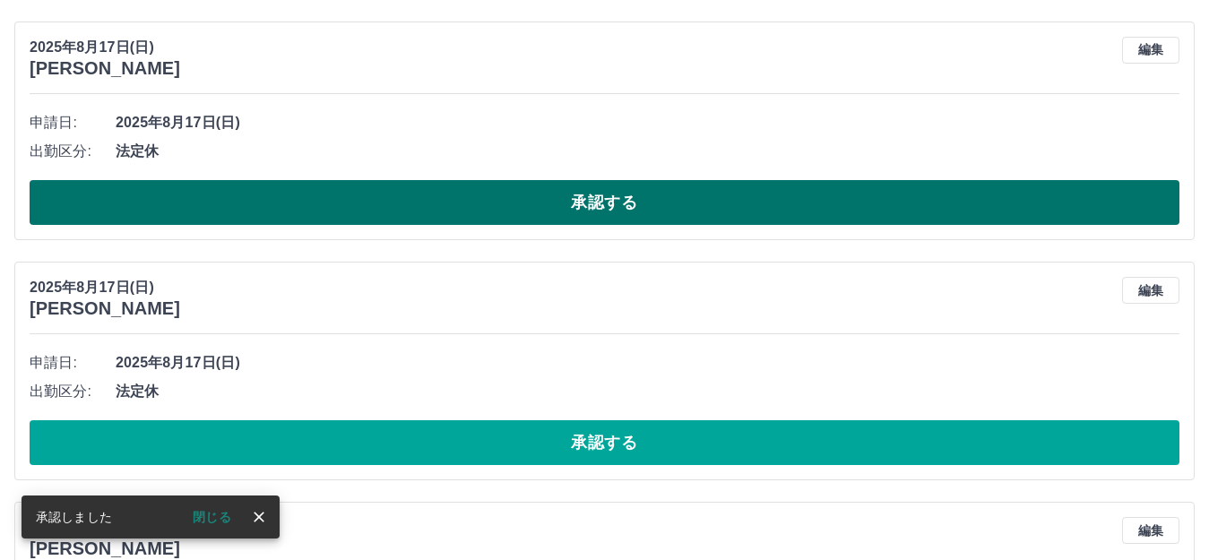
click at [517, 192] on button "承認する" at bounding box center [605, 202] width 1150 height 45
click at [523, 192] on button "承認する" at bounding box center [605, 202] width 1150 height 45
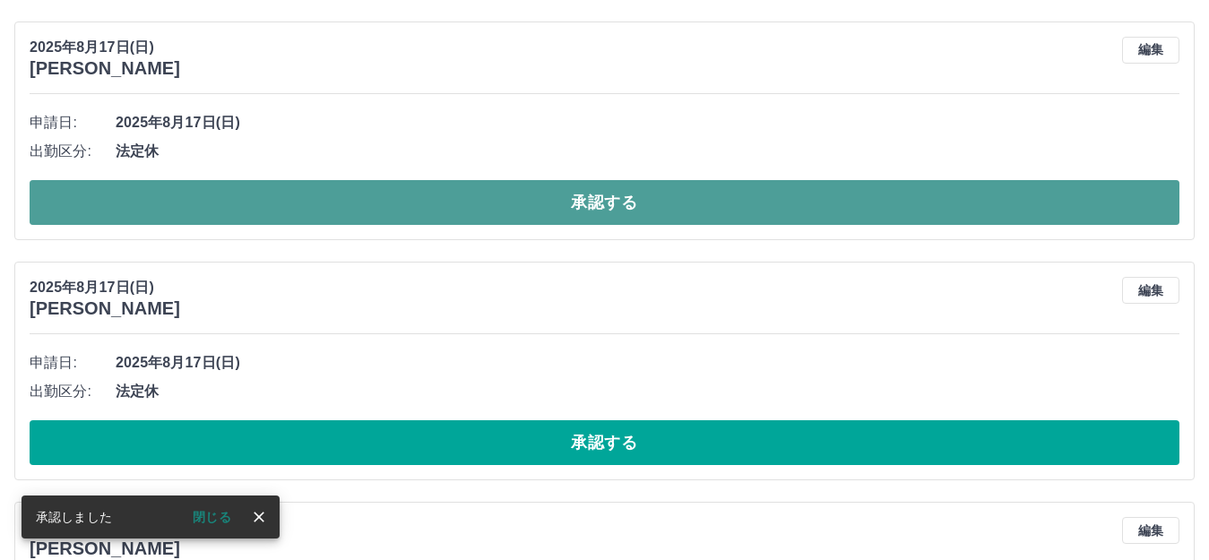
click at [494, 210] on button "承認する" at bounding box center [605, 202] width 1150 height 45
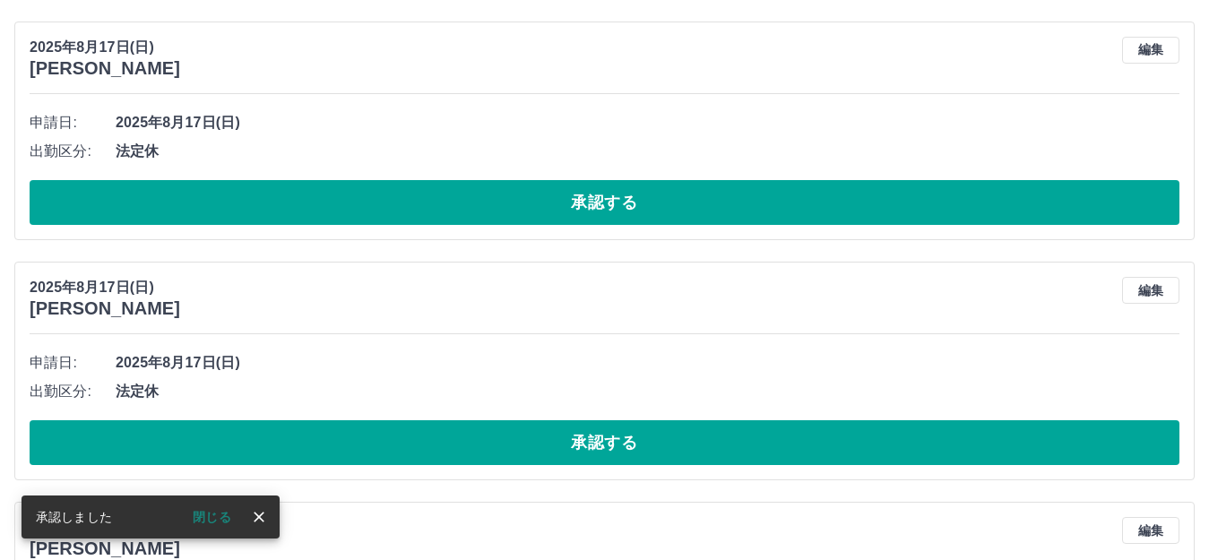
click at [491, 209] on button "承認する" at bounding box center [605, 202] width 1150 height 45
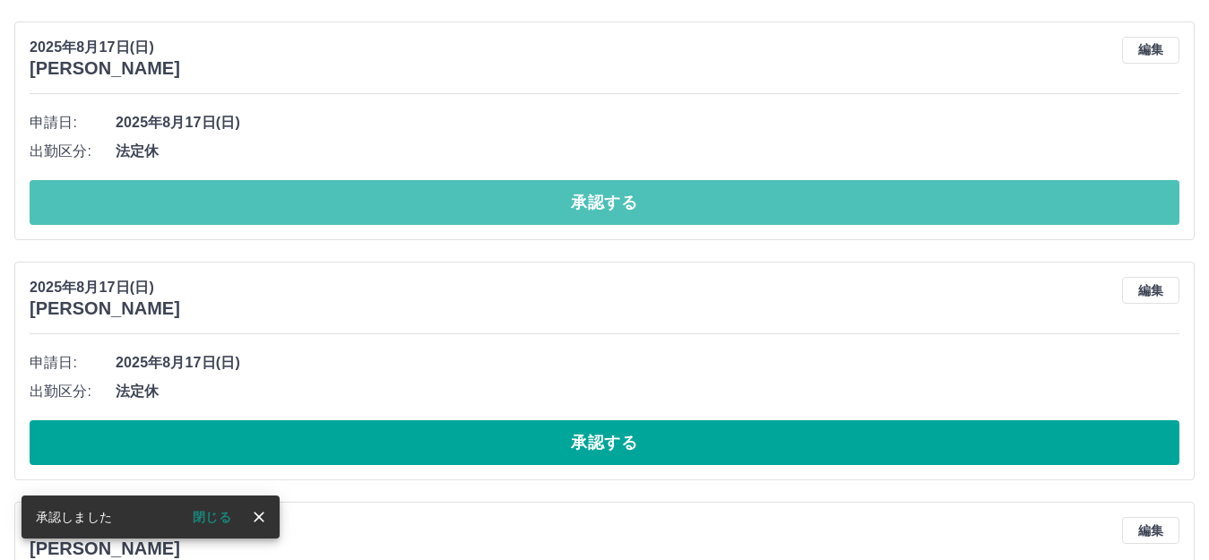
click at [492, 209] on button "承認する" at bounding box center [605, 202] width 1150 height 45
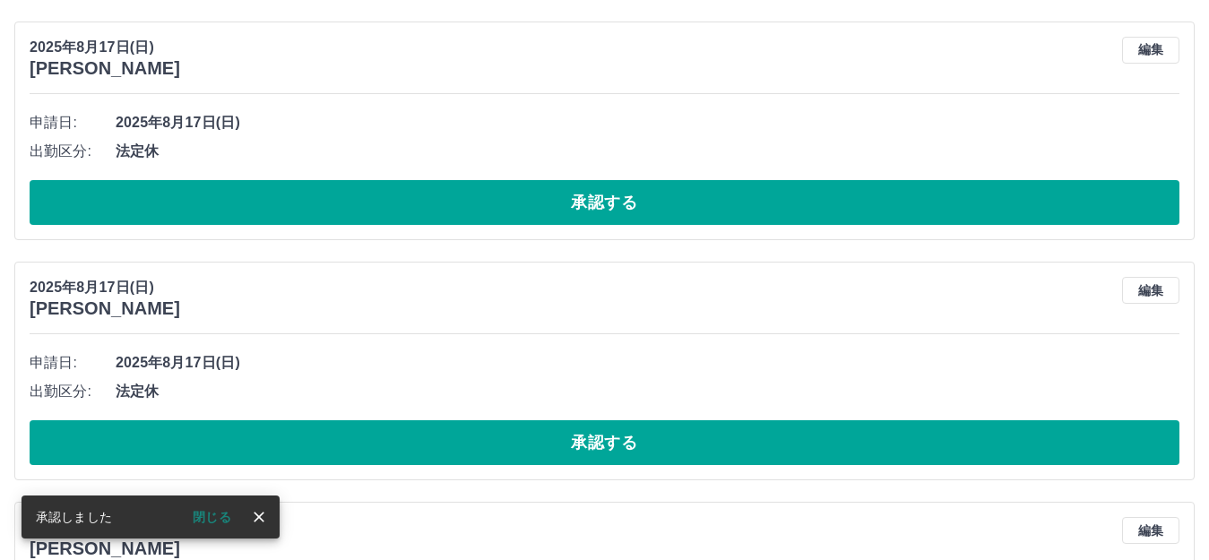
click at [492, 209] on button "承認する" at bounding box center [605, 202] width 1150 height 45
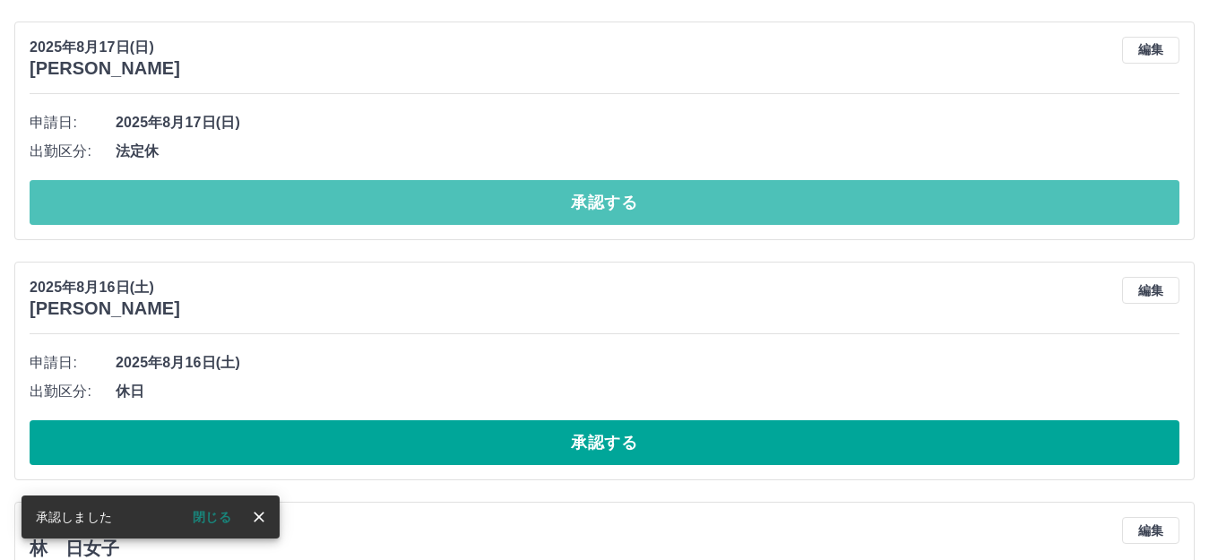
click at [492, 209] on button "承認する" at bounding box center [605, 202] width 1150 height 45
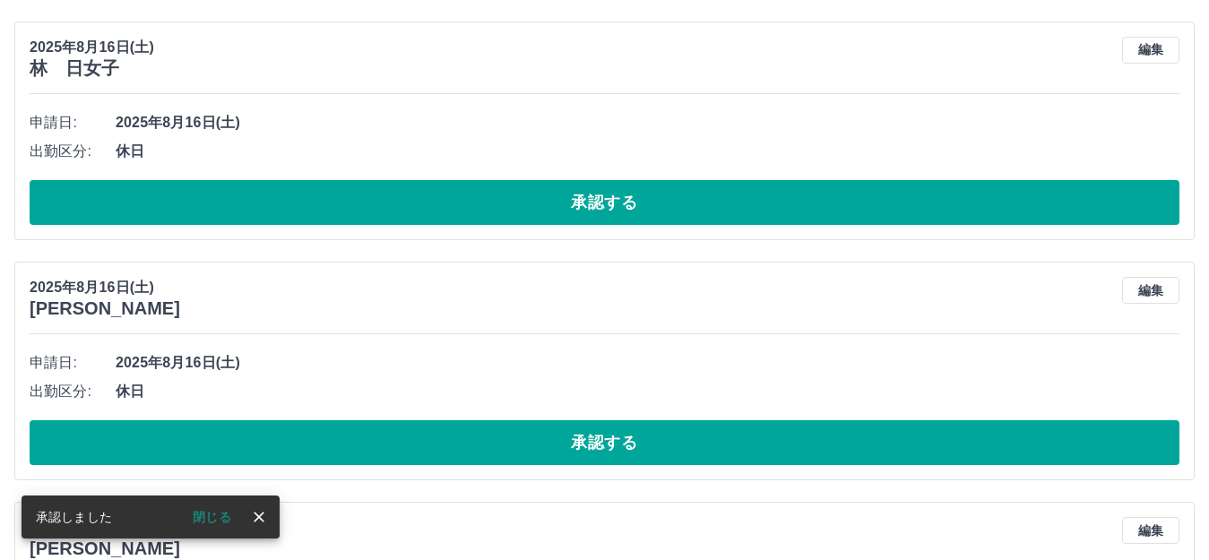
click at [492, 209] on button "承認する" at bounding box center [605, 202] width 1150 height 45
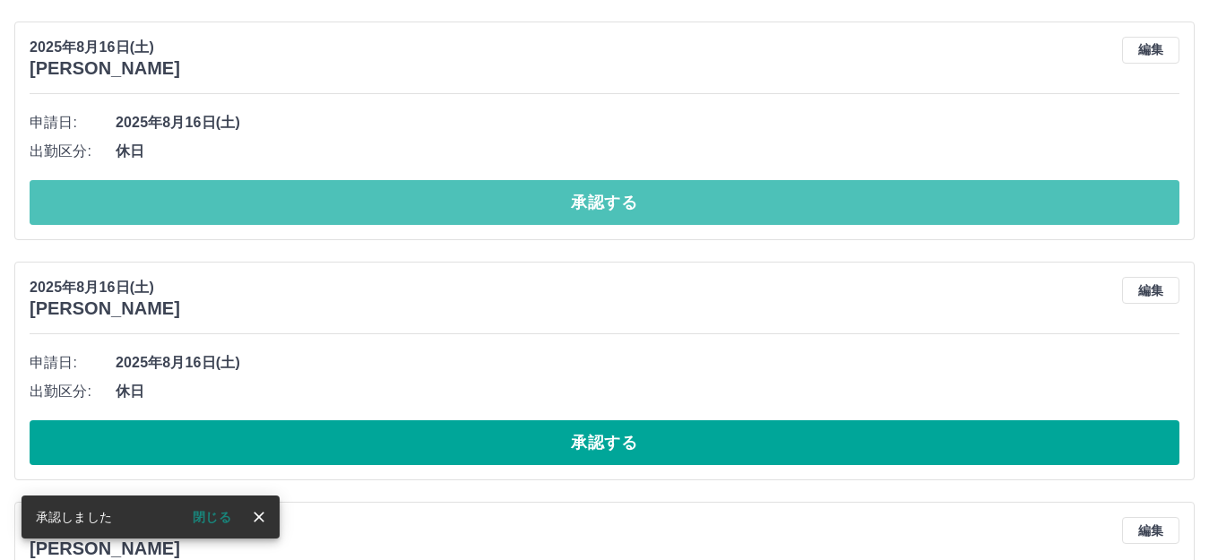
click at [492, 209] on button "承認する" at bounding box center [605, 202] width 1150 height 45
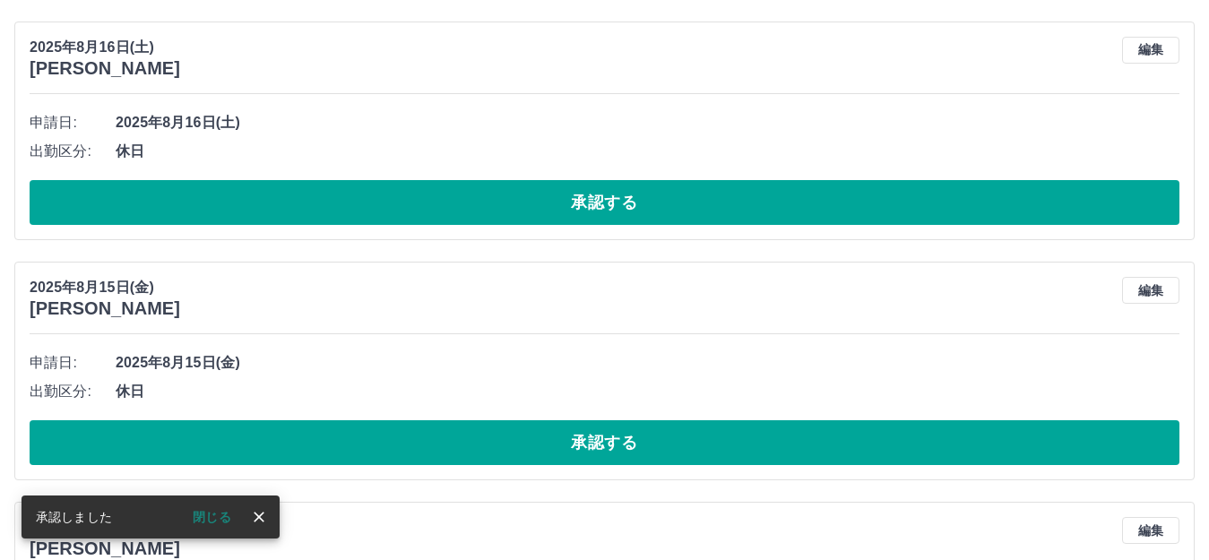
click at [492, 209] on button "承認する" at bounding box center [605, 202] width 1150 height 45
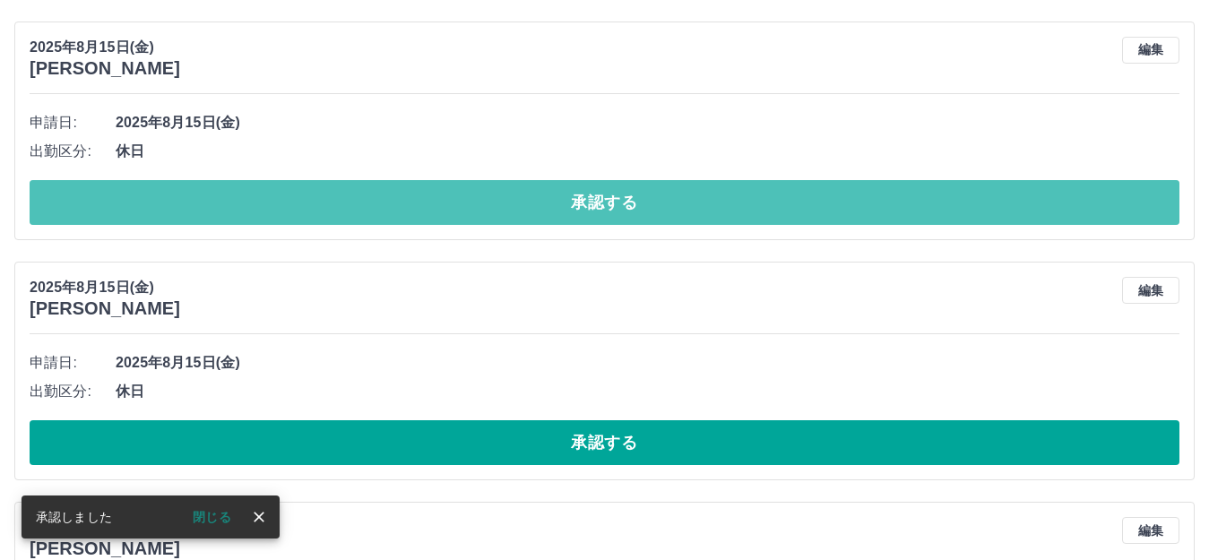
click at [492, 209] on button "承認する" at bounding box center [605, 202] width 1150 height 45
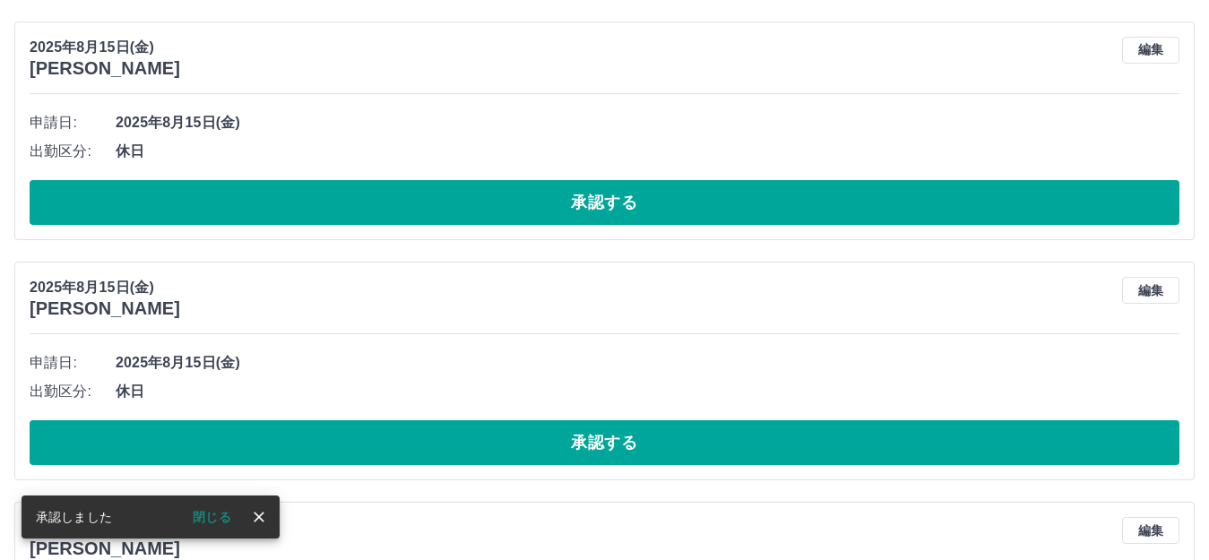
click at [492, 209] on button "承認する" at bounding box center [605, 202] width 1150 height 45
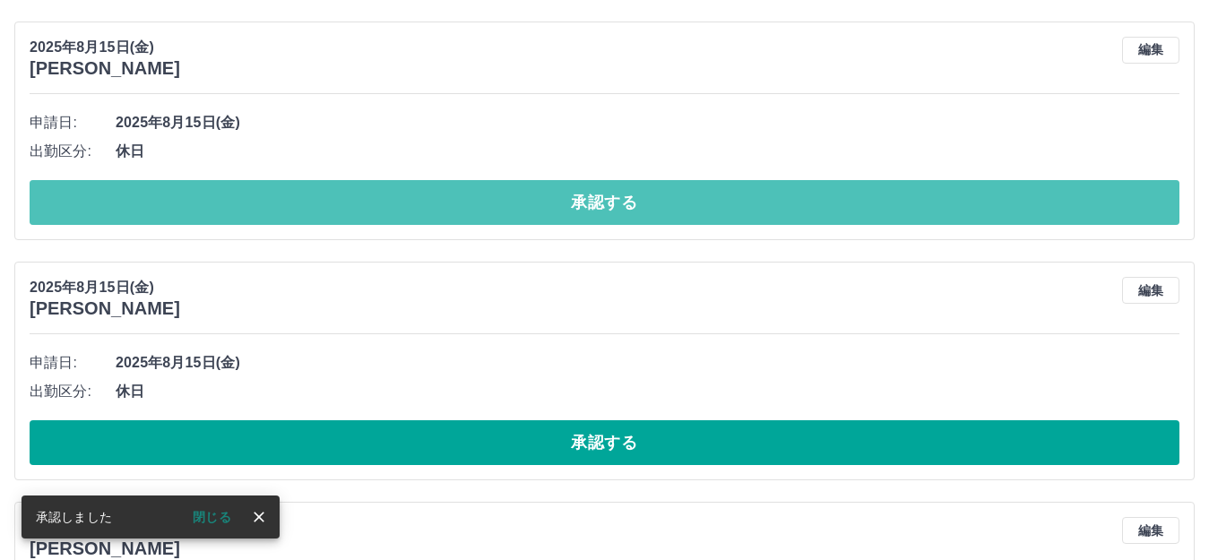
click at [492, 209] on button "承認する" at bounding box center [605, 202] width 1150 height 45
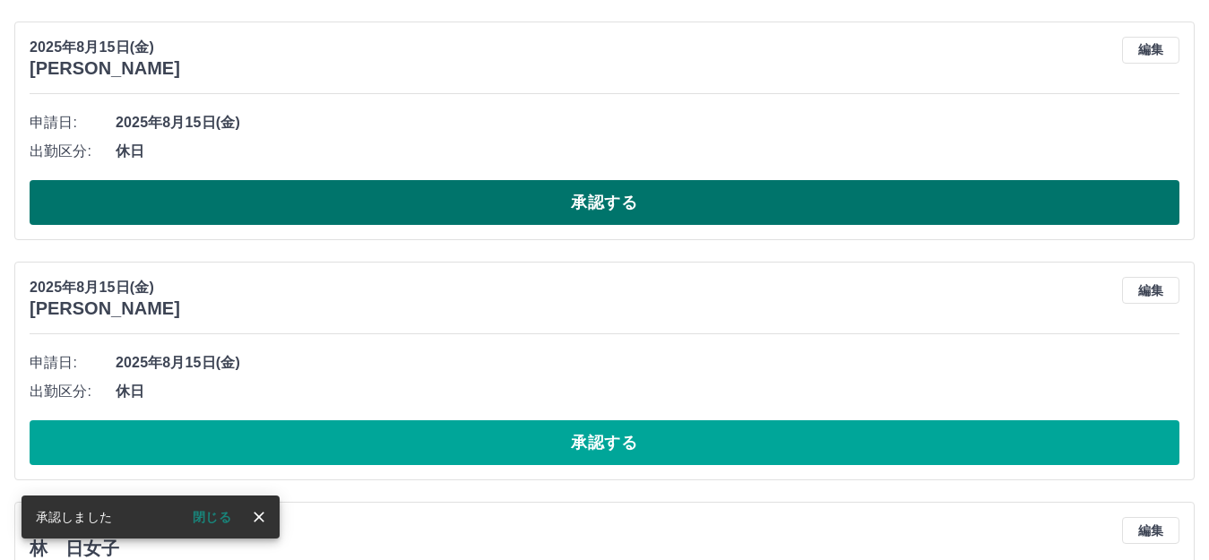
click at [494, 210] on button "承認する" at bounding box center [605, 202] width 1150 height 45
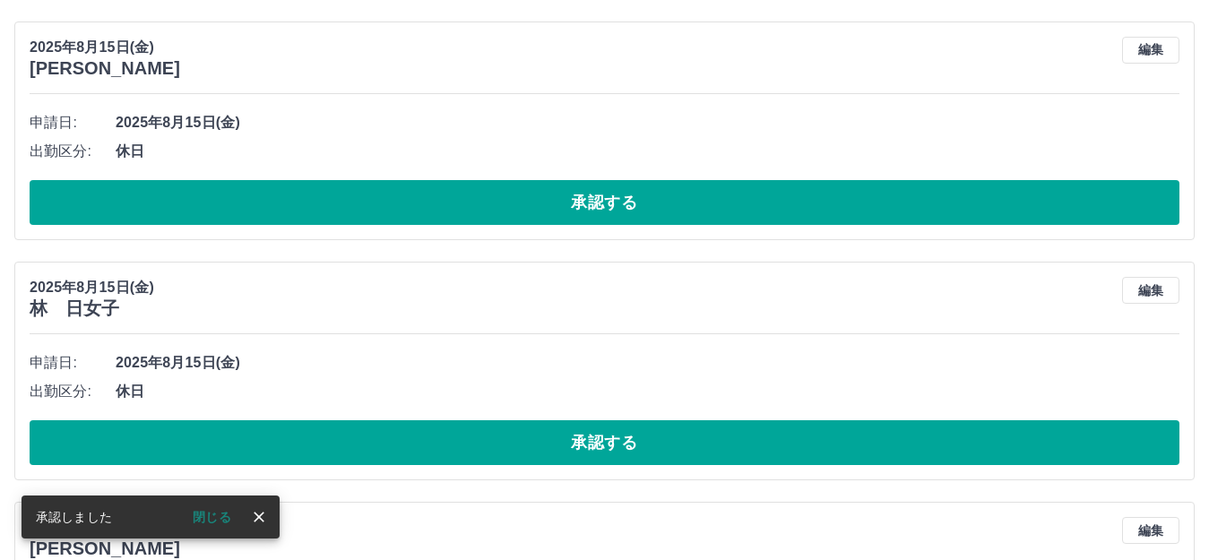
click at [494, 210] on button "承認する" at bounding box center [605, 202] width 1150 height 45
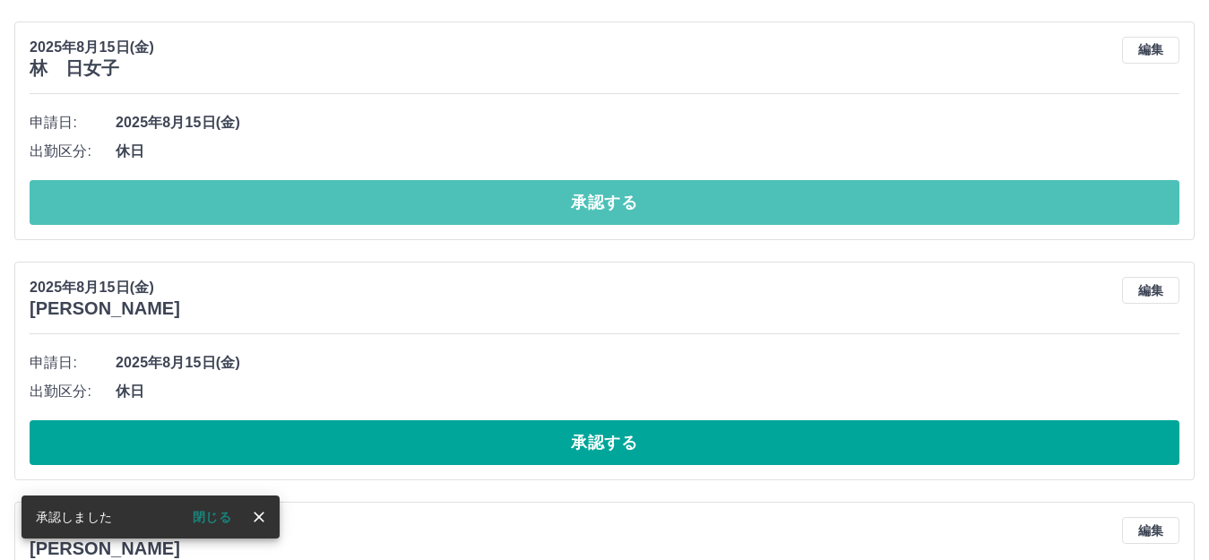
click at [494, 210] on button "承認する" at bounding box center [605, 202] width 1150 height 45
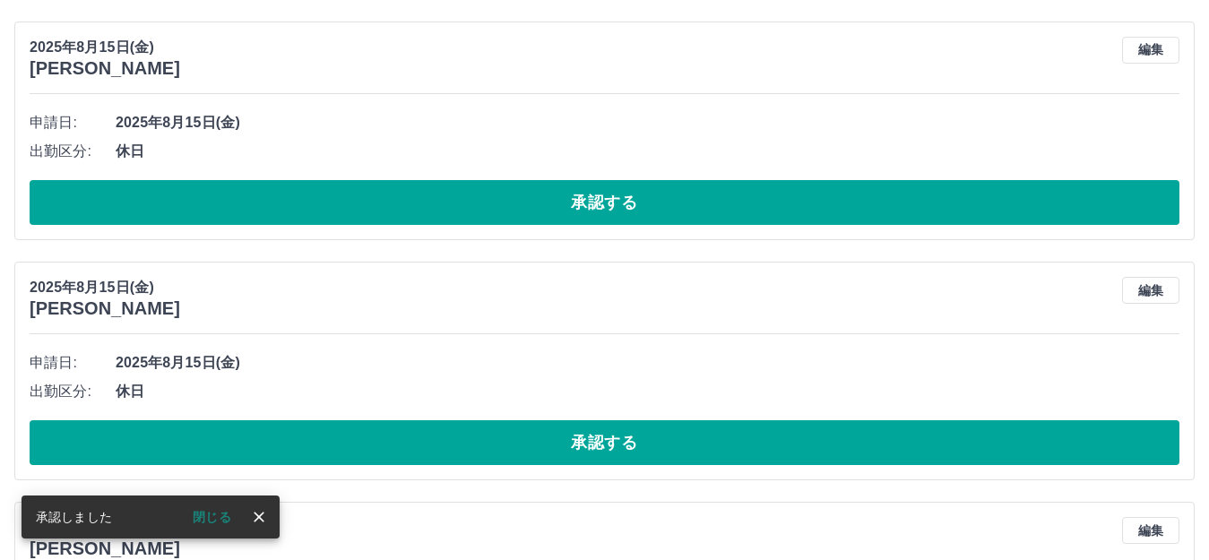
click at [494, 210] on button "承認する" at bounding box center [605, 202] width 1150 height 45
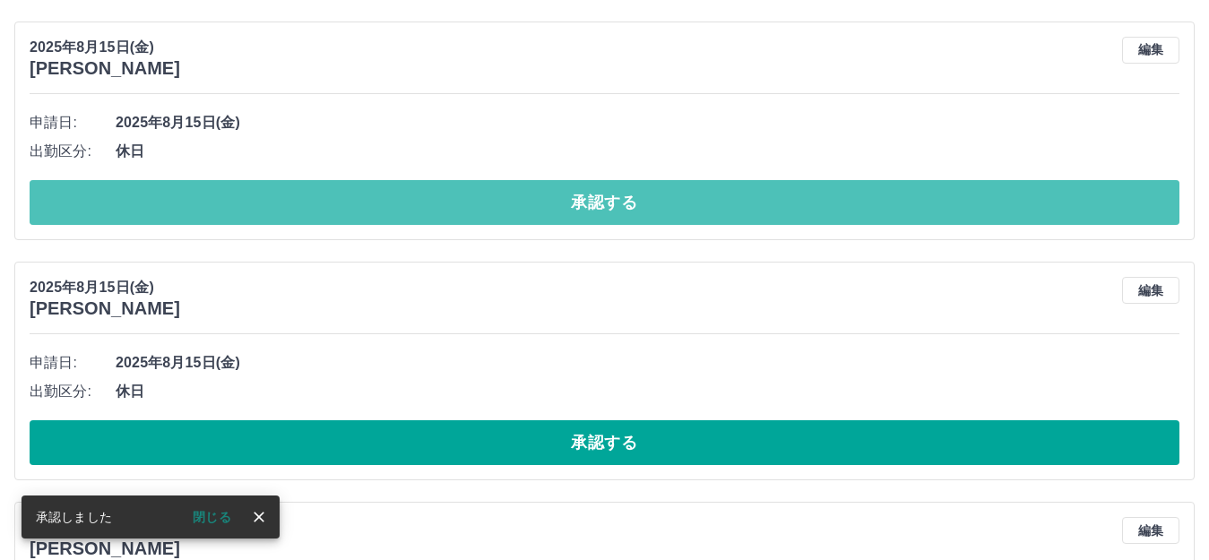
click at [494, 210] on button "承認する" at bounding box center [605, 202] width 1150 height 45
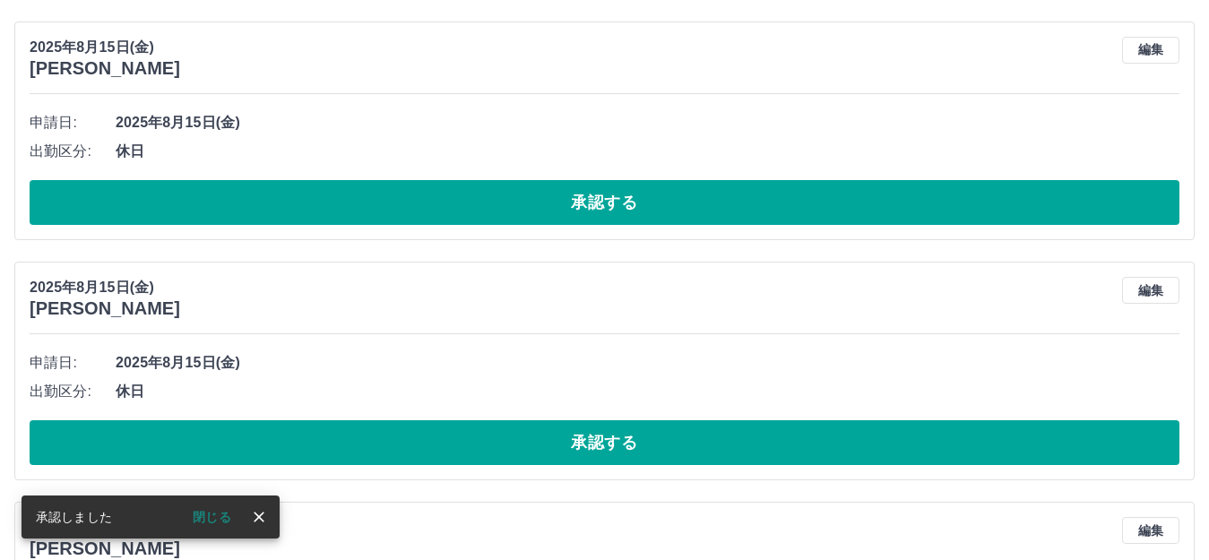
click at [494, 210] on button "承認する" at bounding box center [605, 202] width 1150 height 45
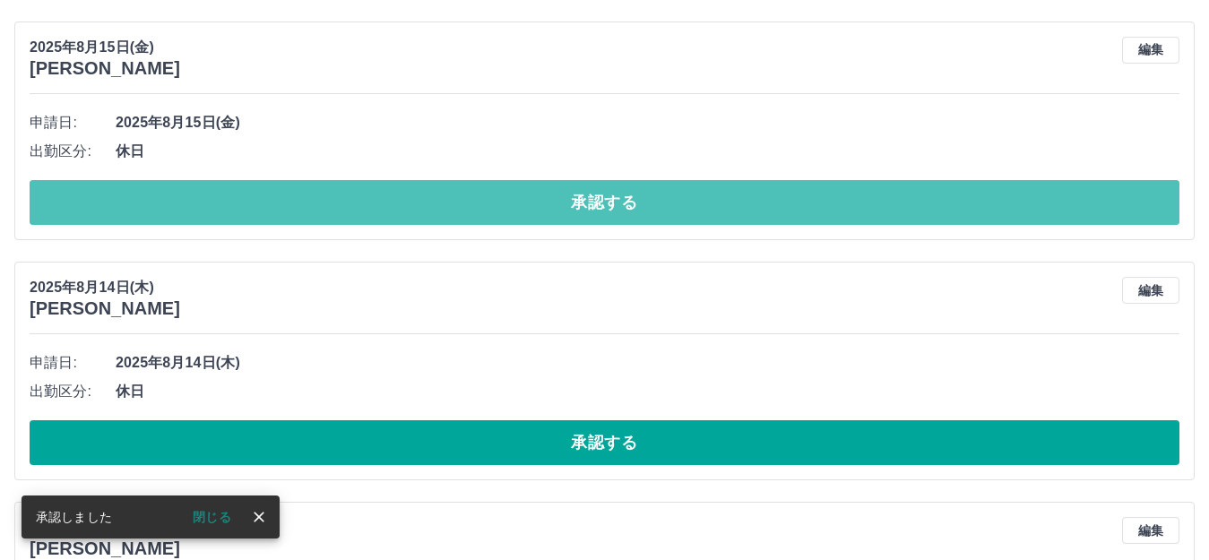
click at [494, 210] on button "承認する" at bounding box center [605, 202] width 1150 height 45
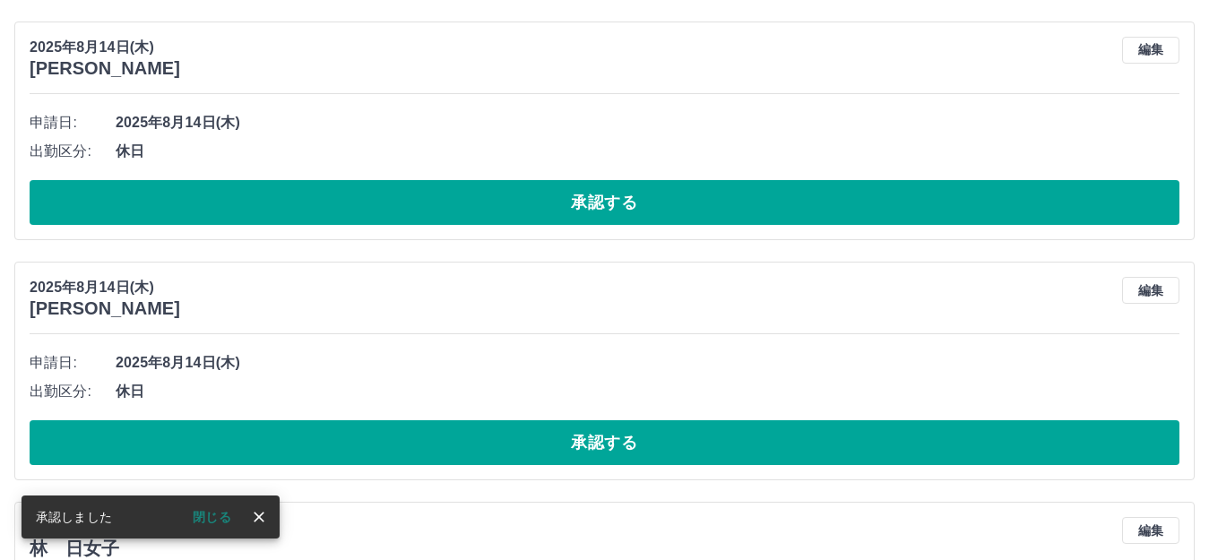
click at [494, 210] on button "承認する" at bounding box center [605, 202] width 1150 height 45
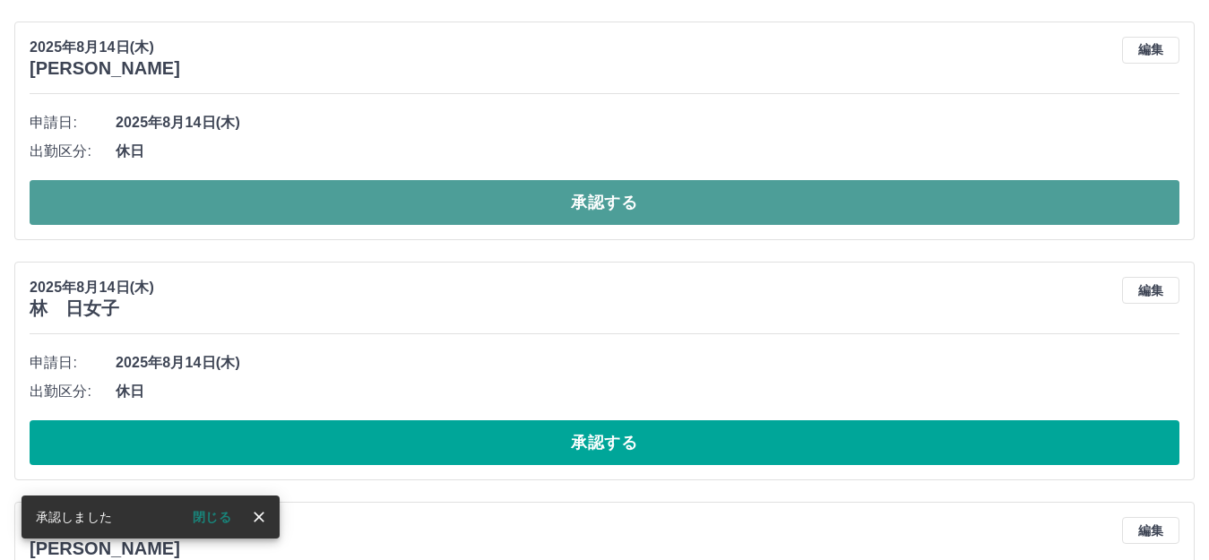
click at [763, 197] on button "承認する" at bounding box center [605, 202] width 1150 height 45
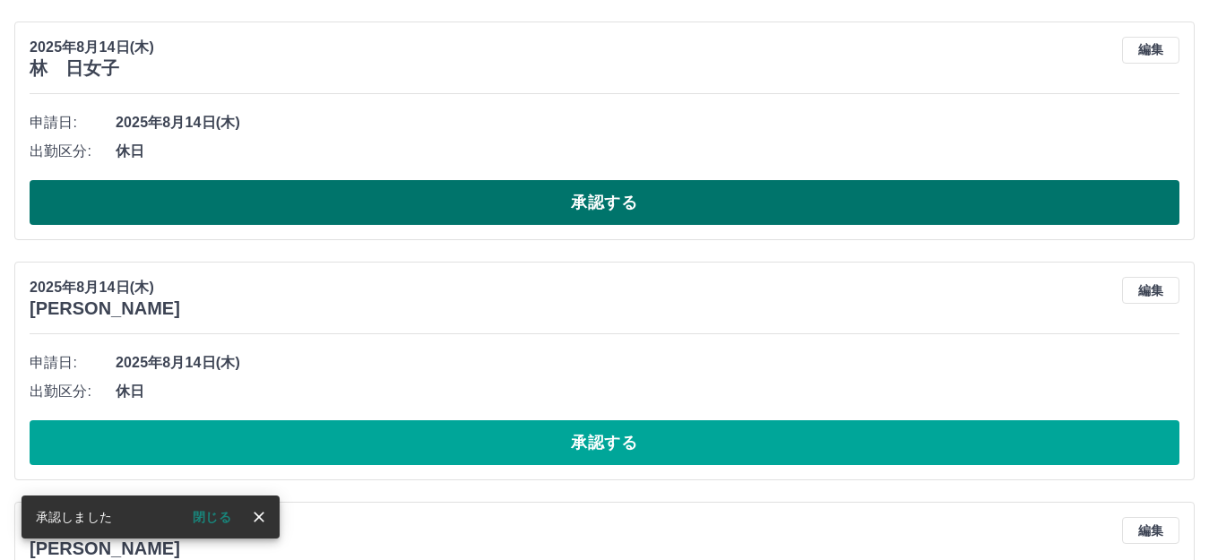
click at [761, 195] on button "承認する" at bounding box center [605, 202] width 1150 height 45
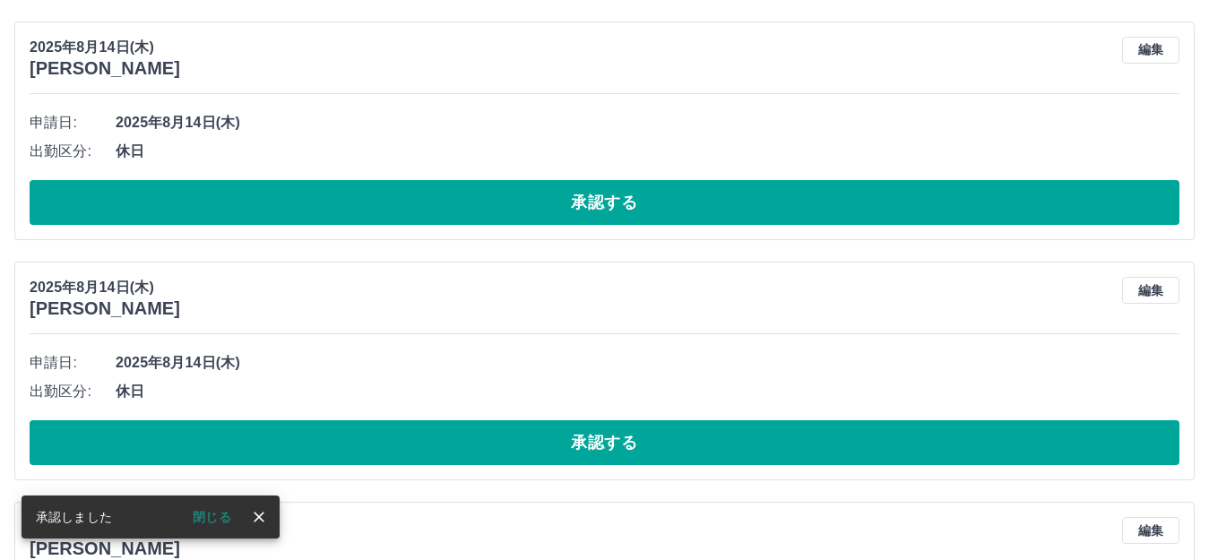
click at [761, 195] on button "承認する" at bounding box center [605, 202] width 1150 height 45
click at [761, 201] on button "承認する" at bounding box center [605, 202] width 1150 height 45
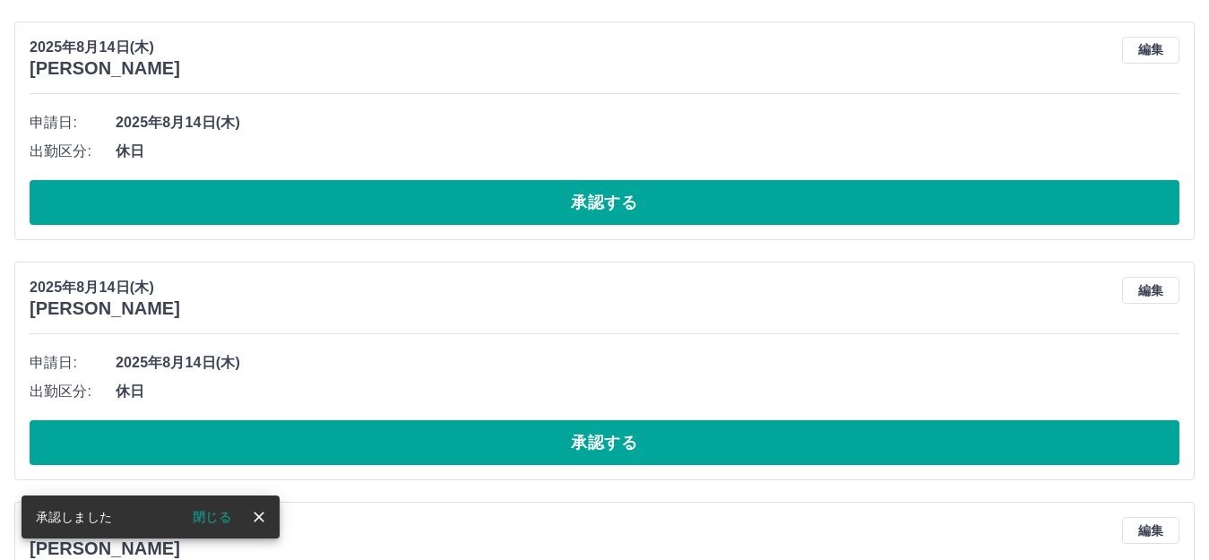
click at [761, 201] on button "承認する" at bounding box center [605, 202] width 1150 height 45
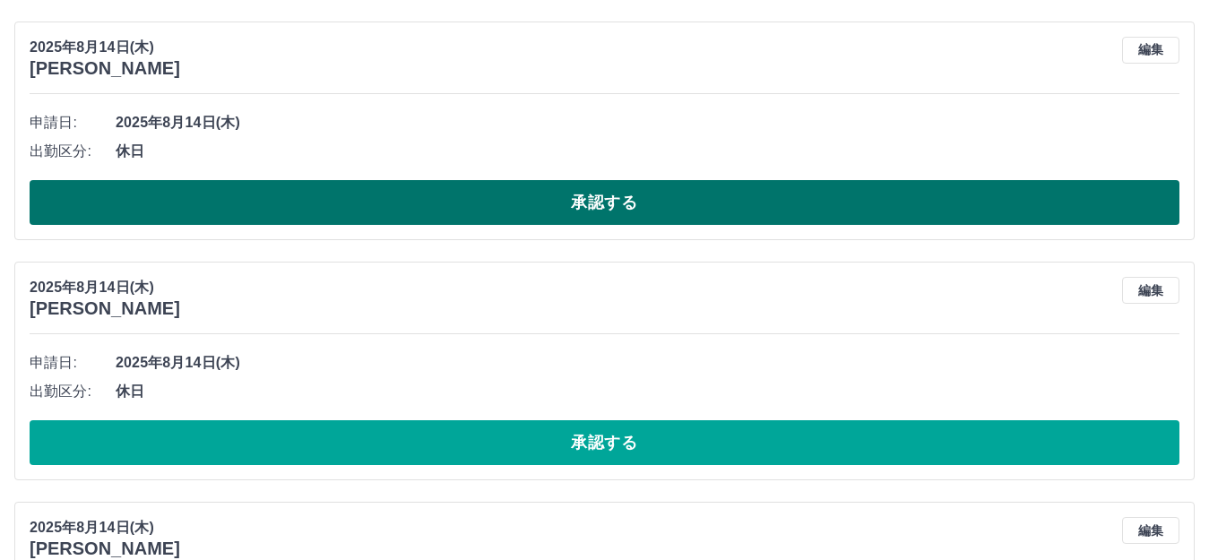
click at [742, 209] on button "承認する" at bounding box center [605, 202] width 1150 height 45
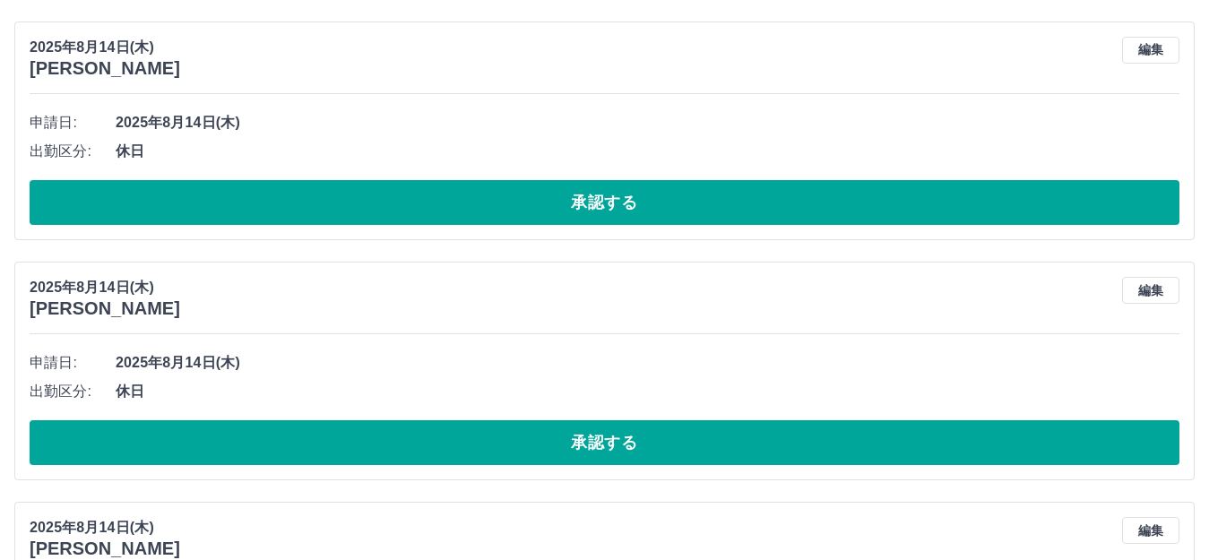
click at [746, 209] on button "承認する" at bounding box center [605, 202] width 1150 height 45
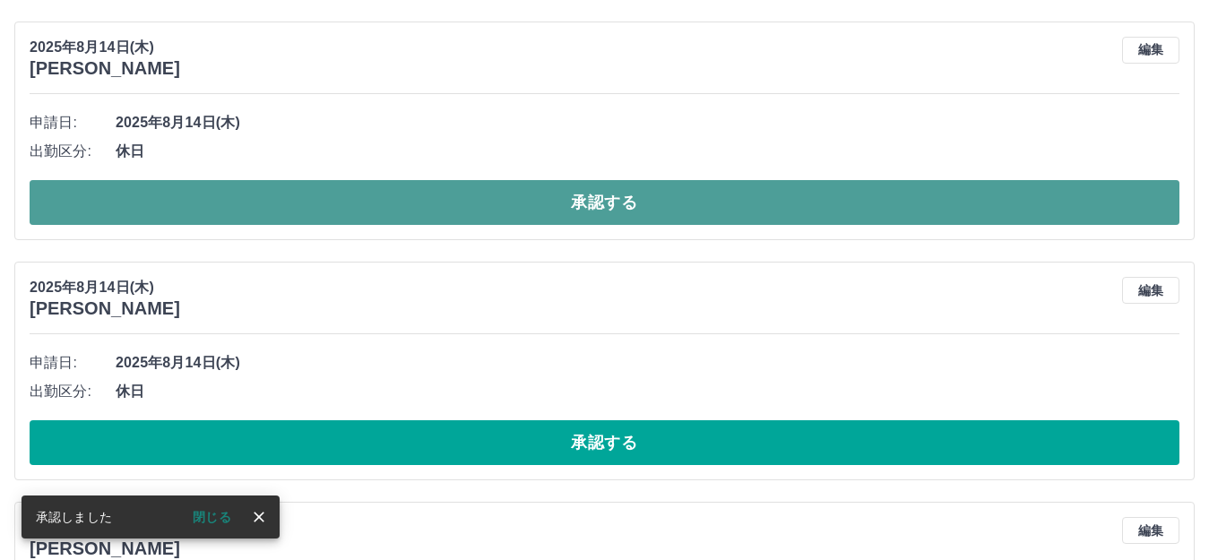
click at [601, 194] on button "承認する" at bounding box center [605, 202] width 1150 height 45
click at [627, 206] on button "承認する" at bounding box center [605, 202] width 1150 height 45
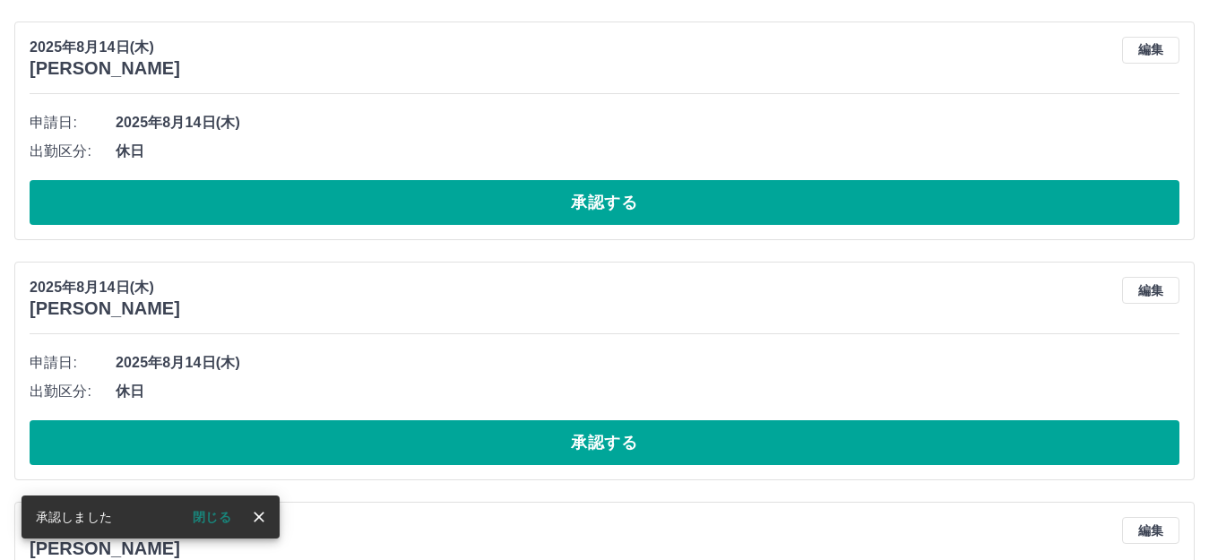
click at [627, 206] on button "承認する" at bounding box center [605, 202] width 1150 height 45
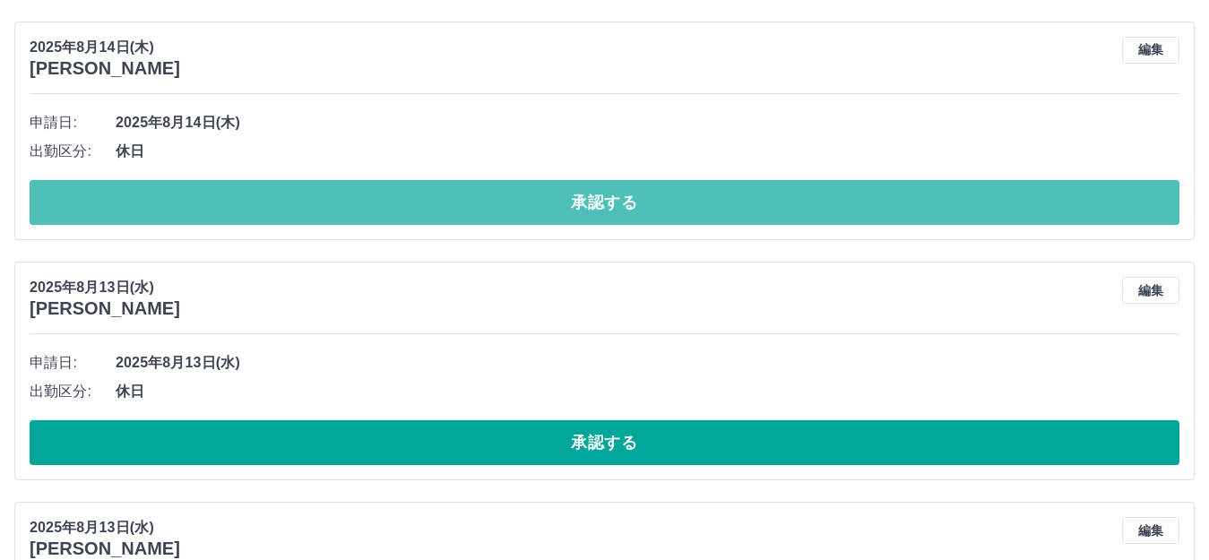
click at [627, 206] on button "承認する" at bounding box center [605, 202] width 1150 height 45
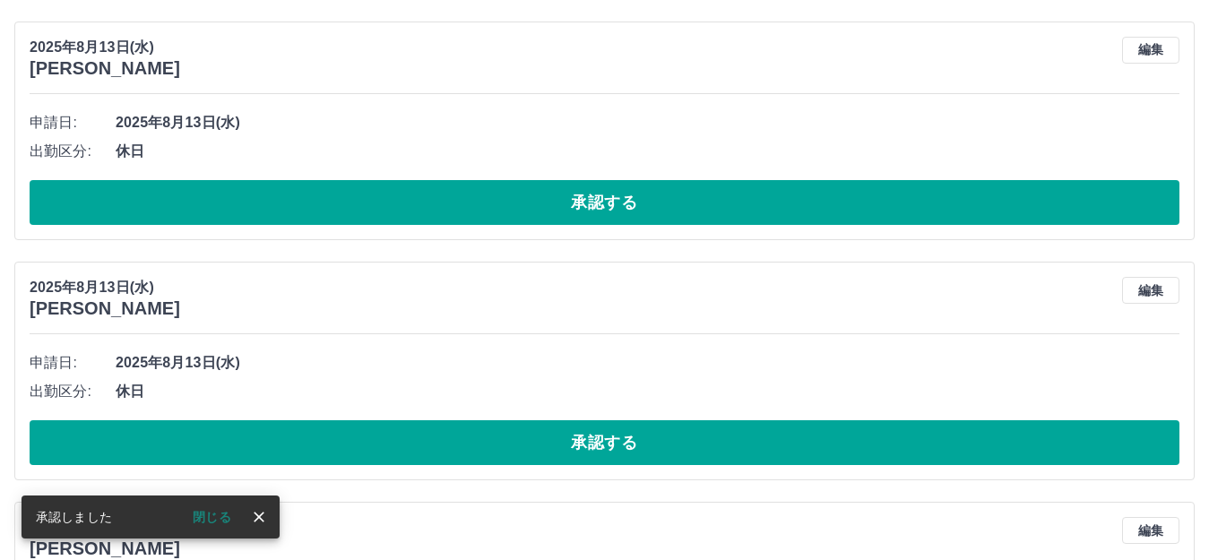
click at [627, 206] on button "承認する" at bounding box center [605, 202] width 1150 height 45
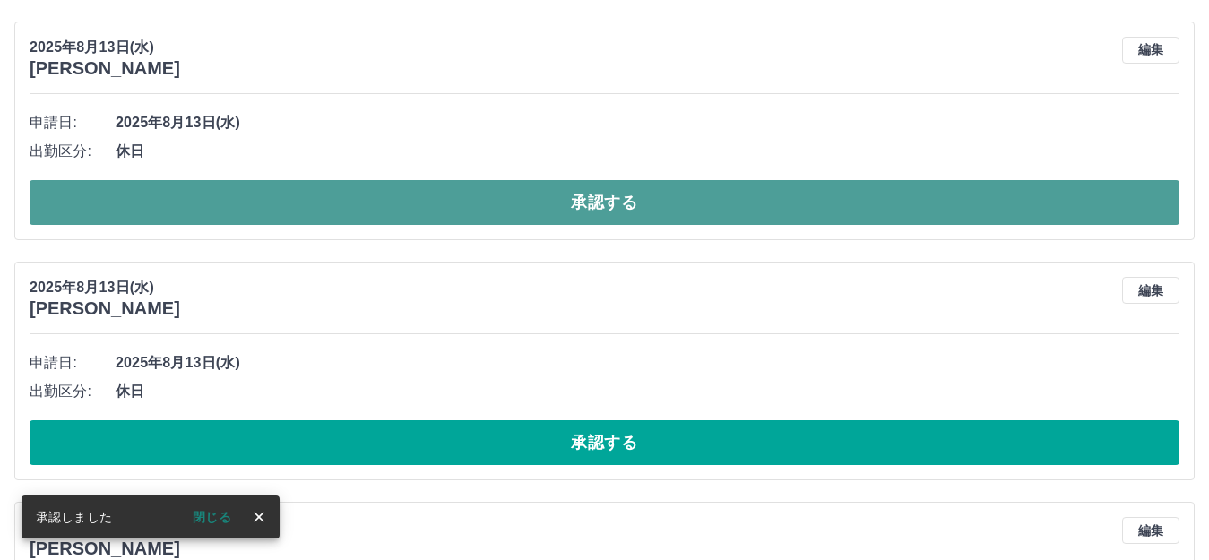
click at [627, 207] on button "承認する" at bounding box center [605, 202] width 1150 height 45
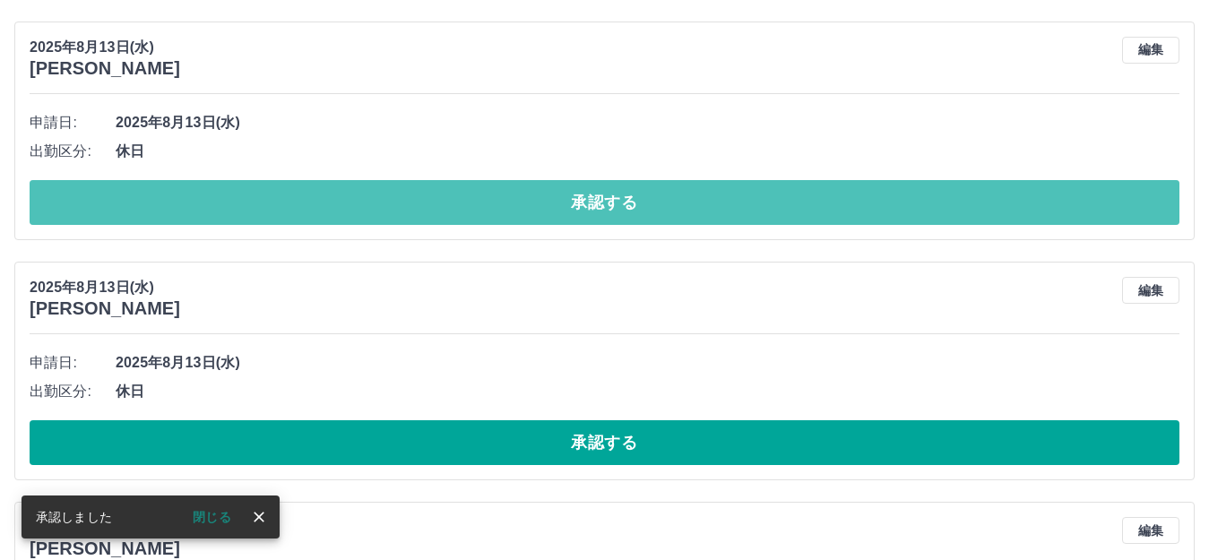
click at [627, 207] on button "承認する" at bounding box center [605, 202] width 1150 height 45
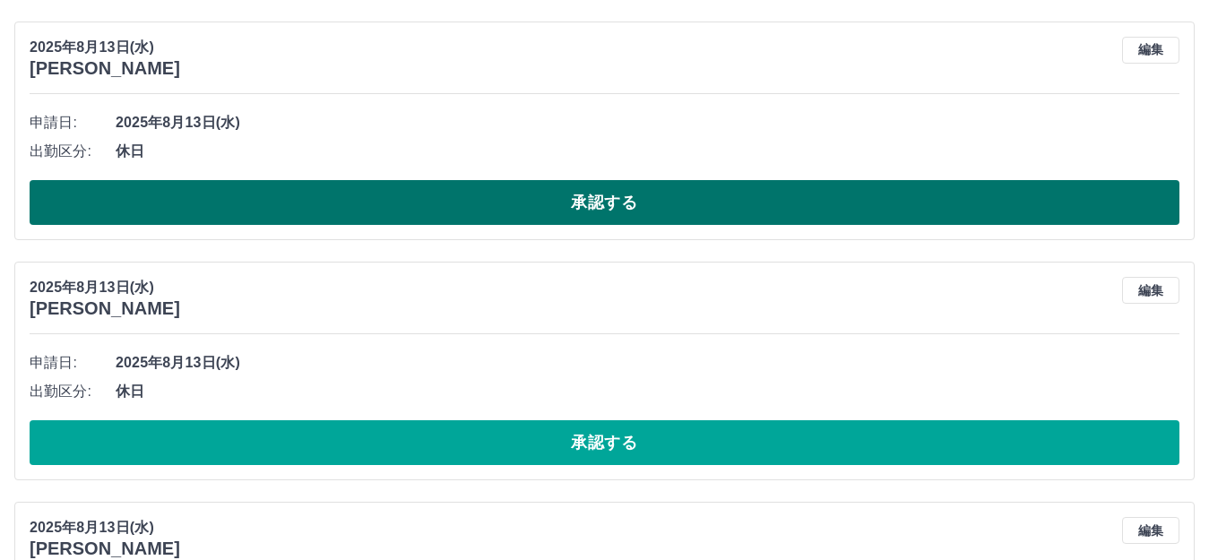
click at [586, 196] on button "承認する" at bounding box center [605, 202] width 1150 height 45
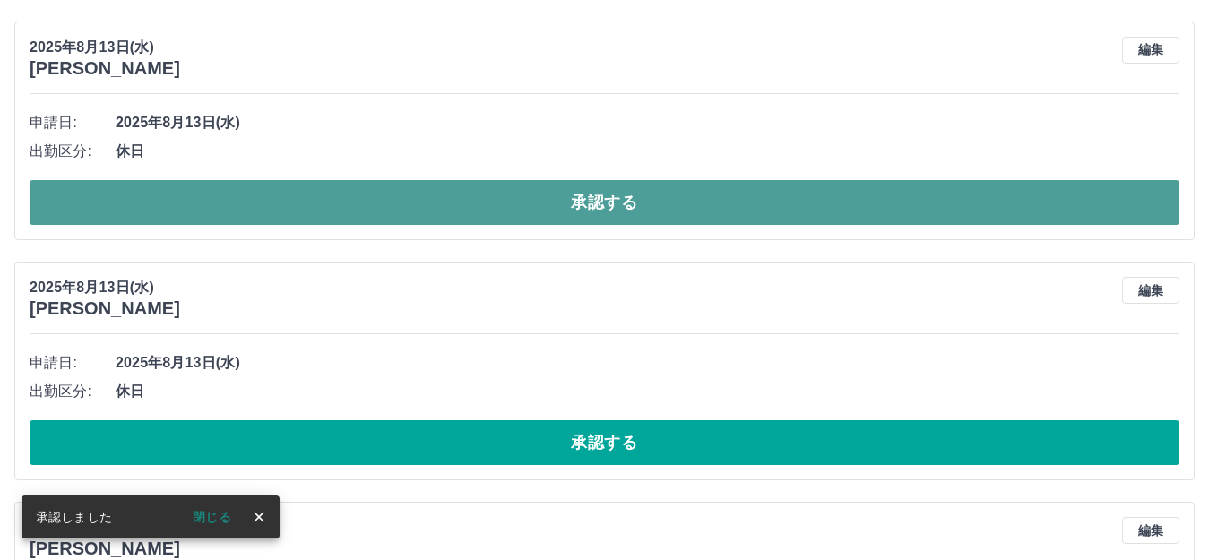
drag, startPoint x: 613, startPoint y: 201, endPoint x: 627, endPoint y: 204, distance: 14.8
click at [614, 201] on button "承認する" at bounding box center [605, 202] width 1150 height 45
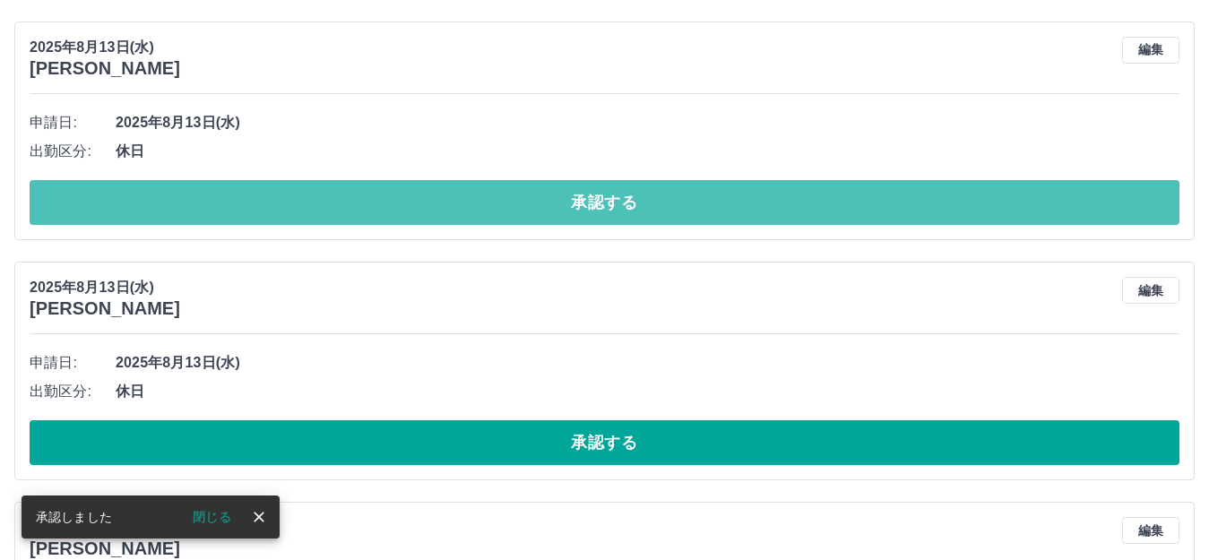
click at [636, 213] on button "承認する" at bounding box center [605, 202] width 1150 height 45
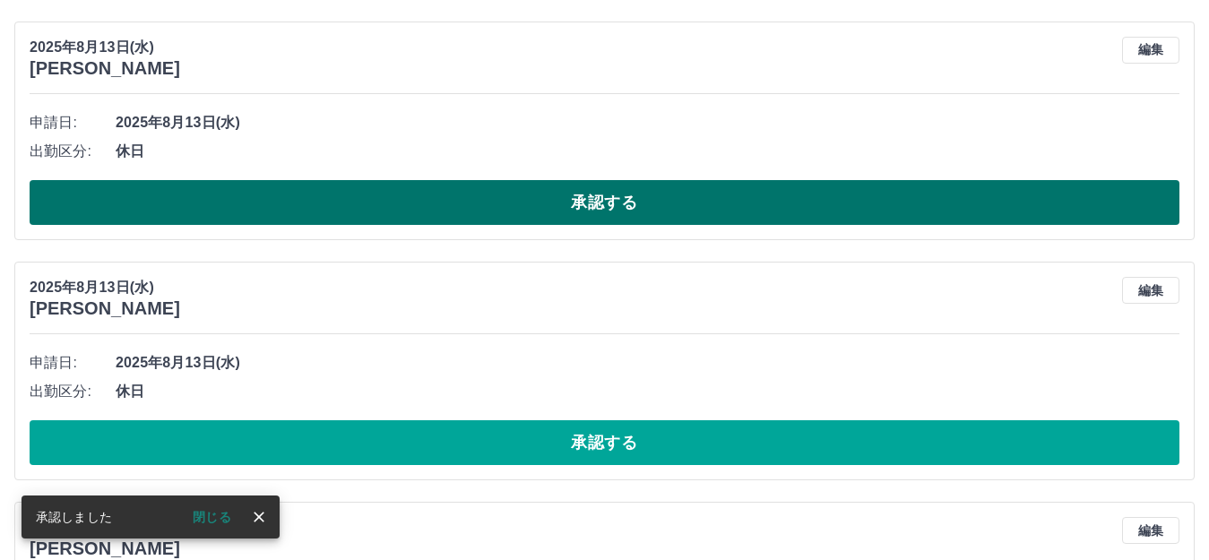
click at [635, 213] on button "承認する" at bounding box center [605, 202] width 1150 height 45
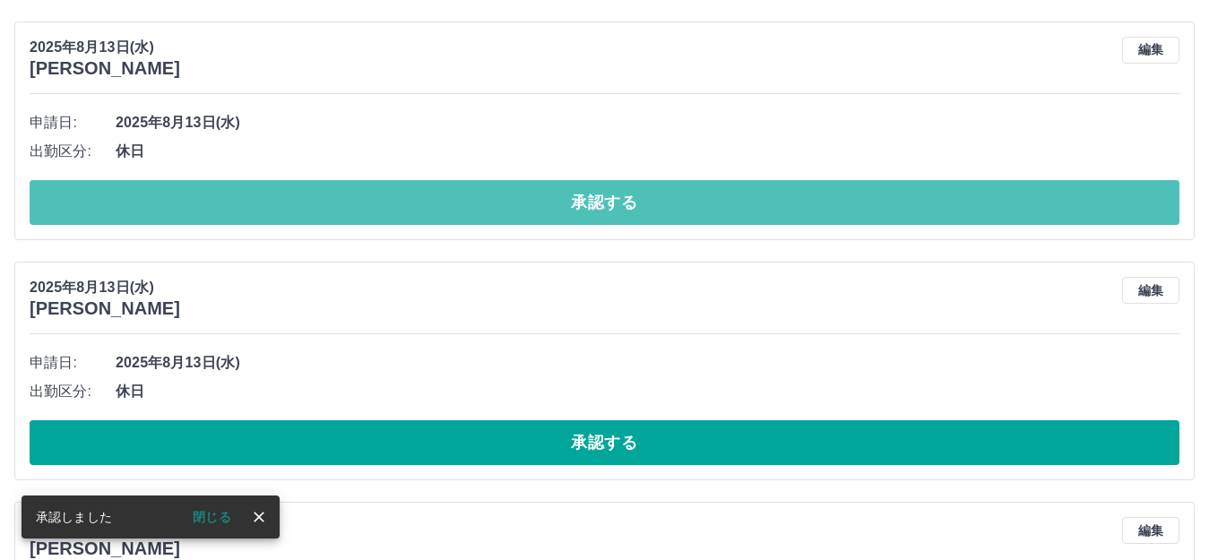
click at [645, 211] on button "承認する" at bounding box center [605, 202] width 1150 height 45
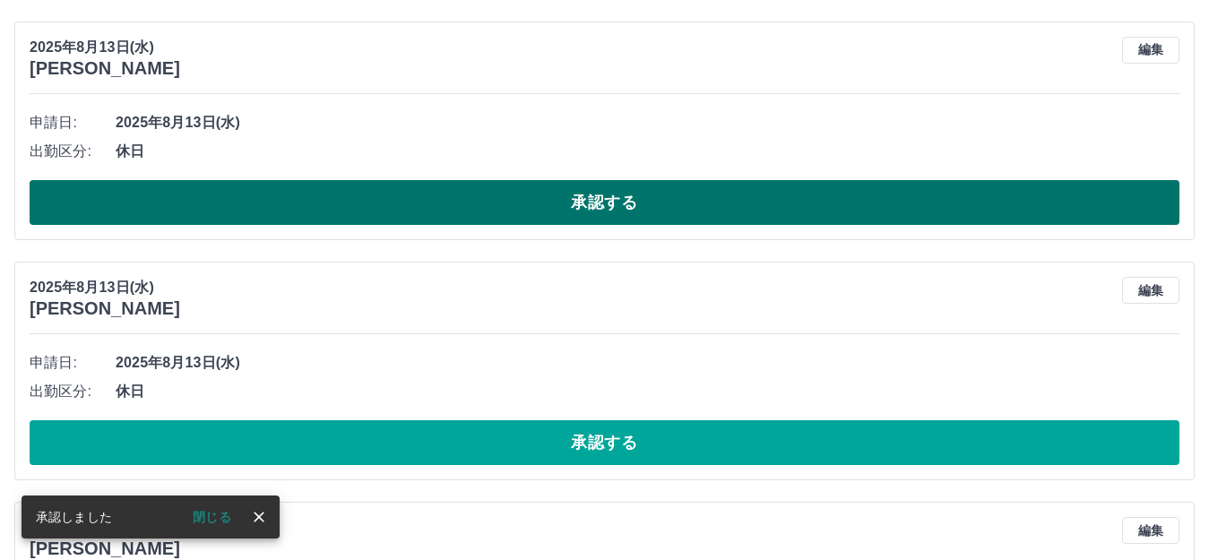
click at [651, 207] on button "承認する" at bounding box center [605, 202] width 1150 height 45
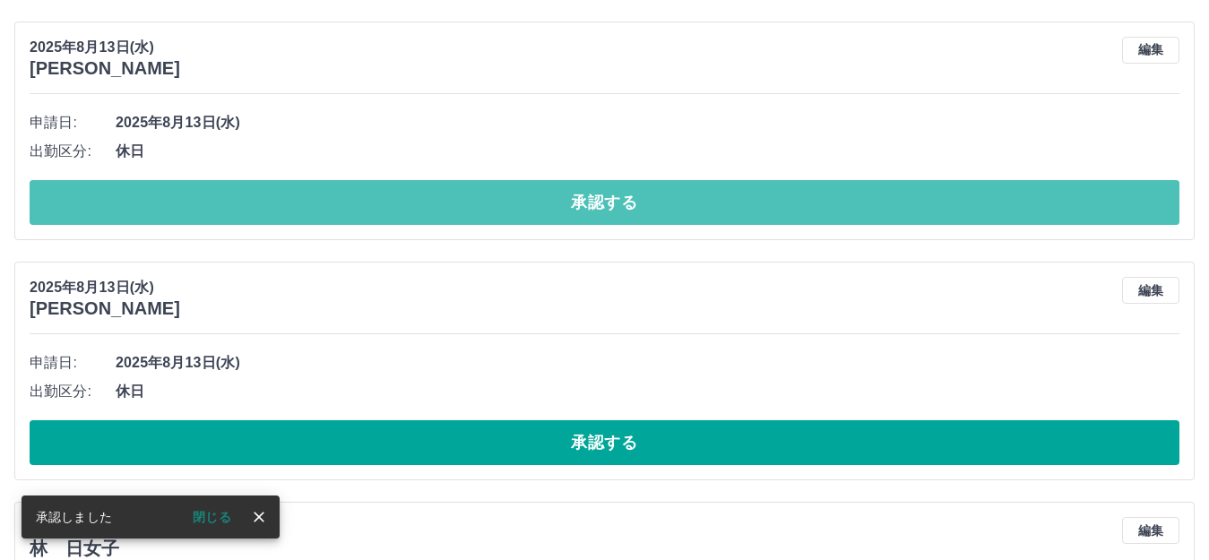
click at [651, 206] on button "承認する" at bounding box center [605, 202] width 1150 height 45
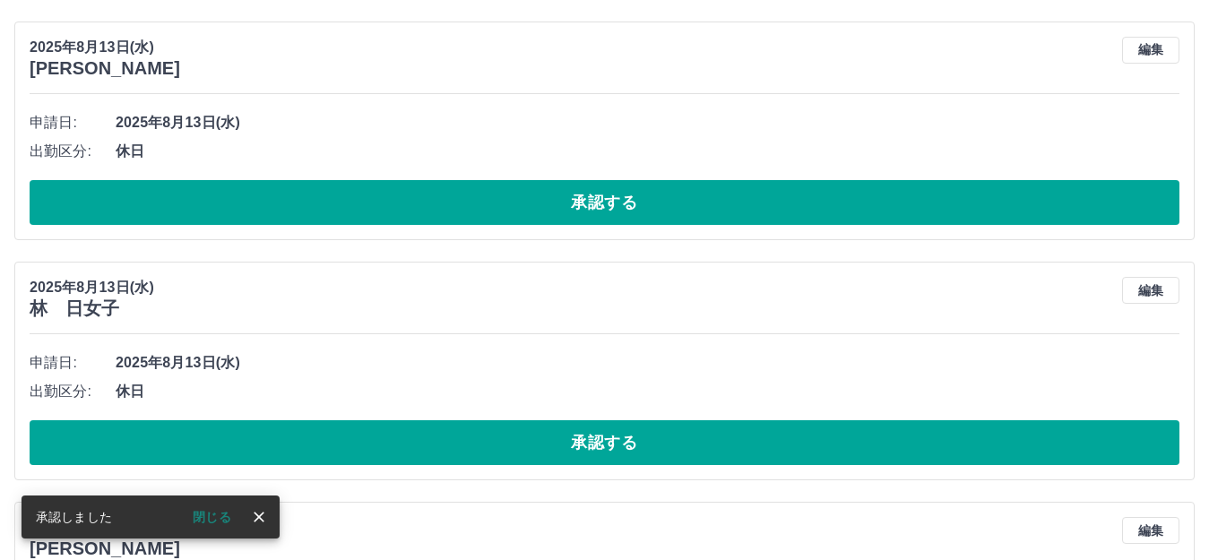
click at [652, 204] on button "承認する" at bounding box center [605, 202] width 1150 height 45
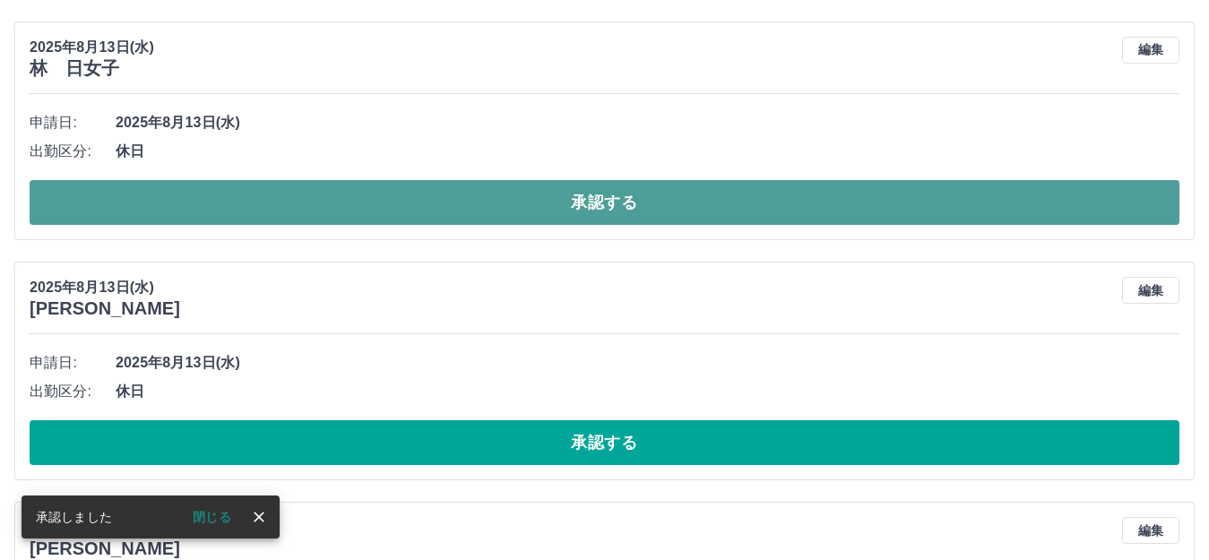
click at [655, 206] on button "承認する" at bounding box center [605, 202] width 1150 height 45
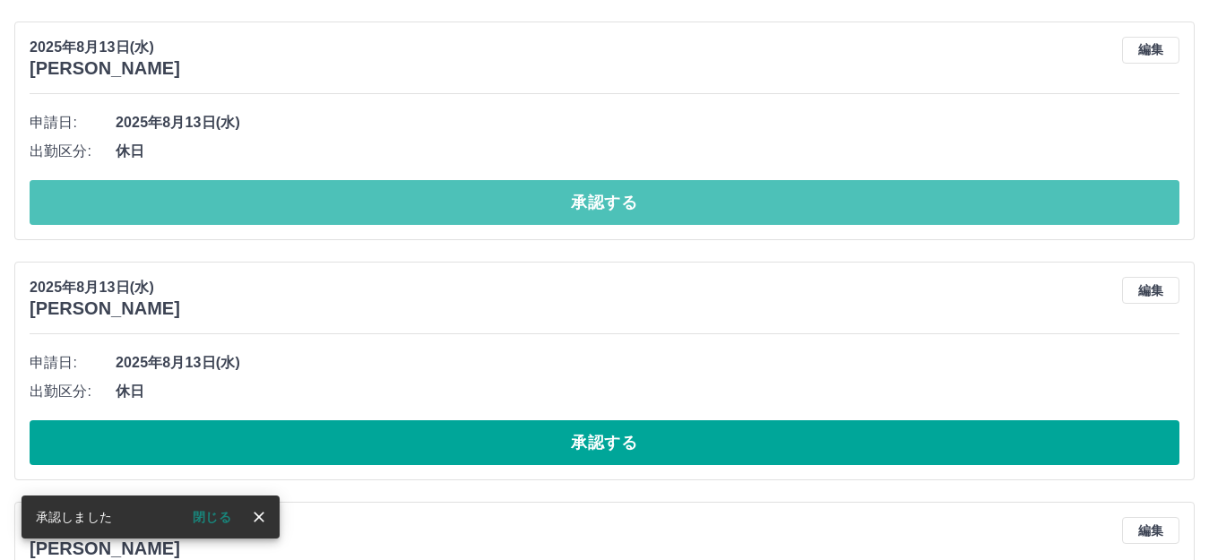
click at [655, 206] on button "承認する" at bounding box center [605, 202] width 1150 height 45
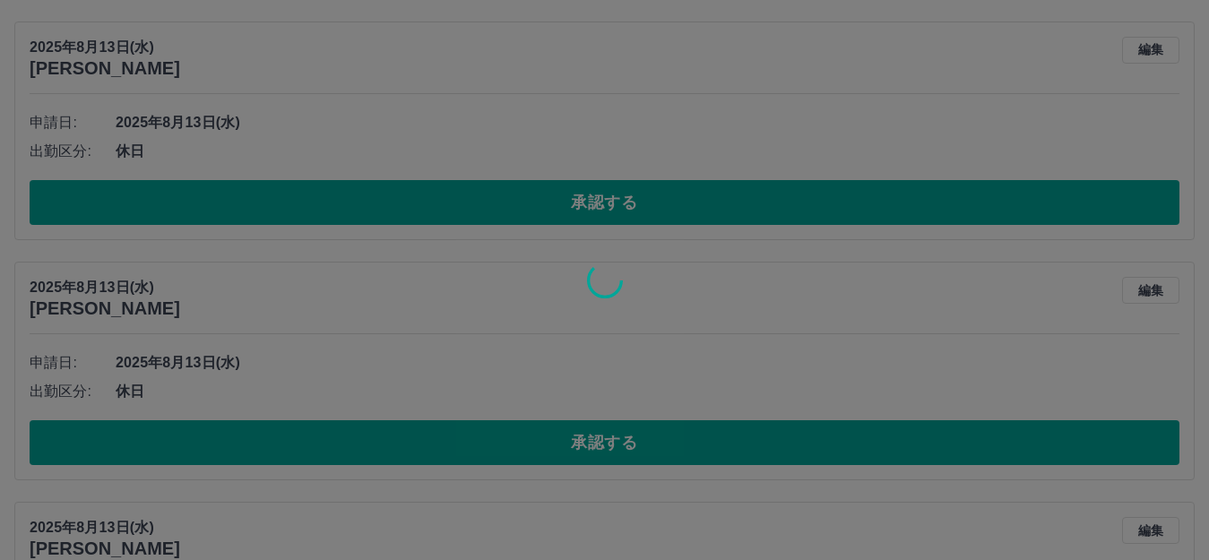
scroll to position [134, 0]
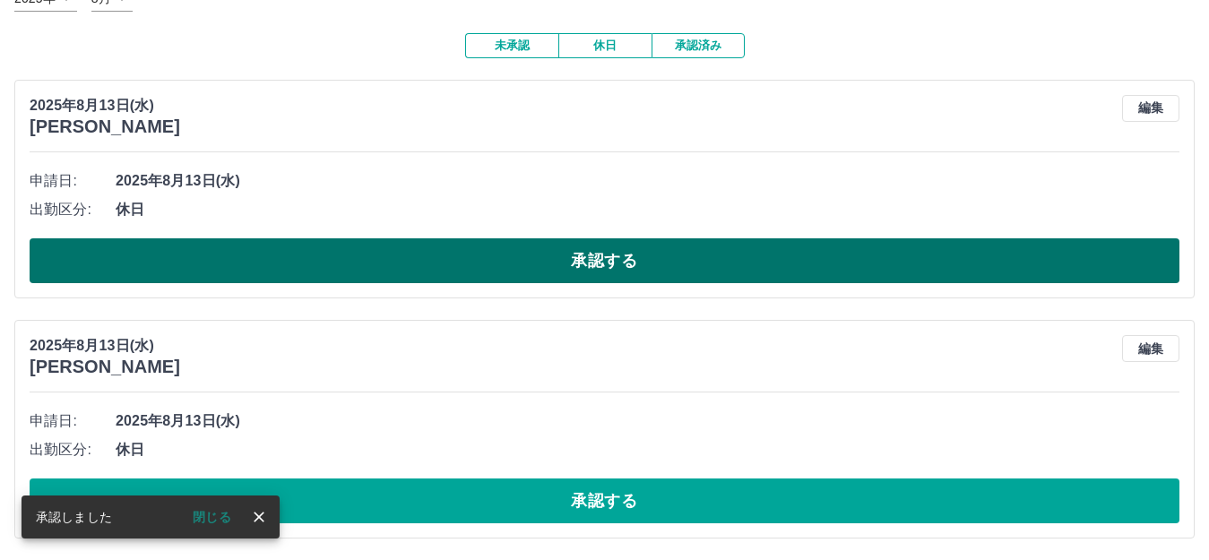
click at [710, 267] on button "承認する" at bounding box center [605, 260] width 1150 height 45
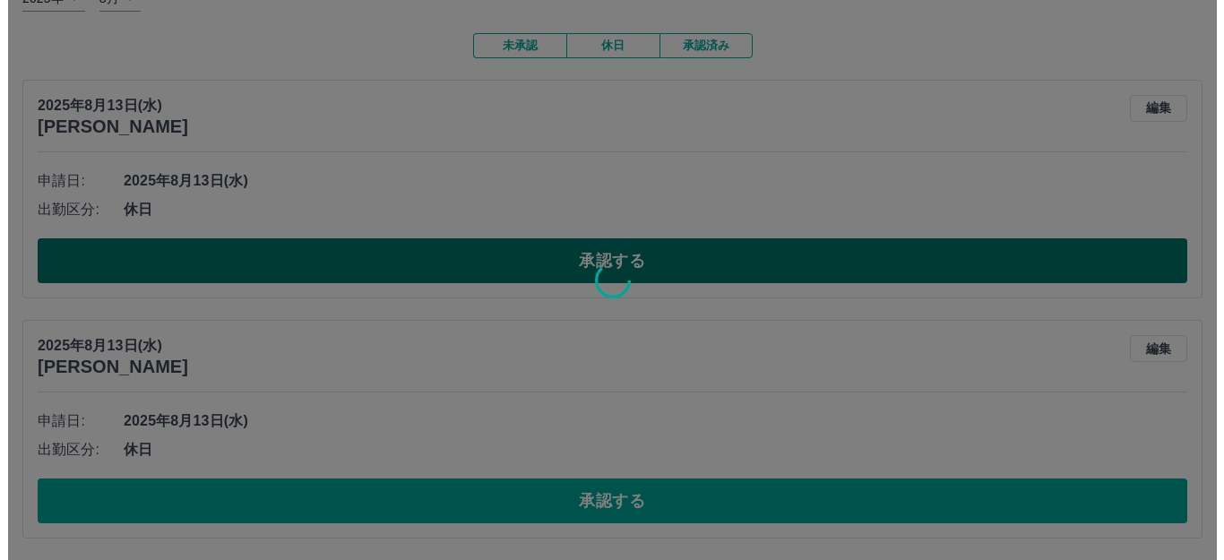
scroll to position [0, 0]
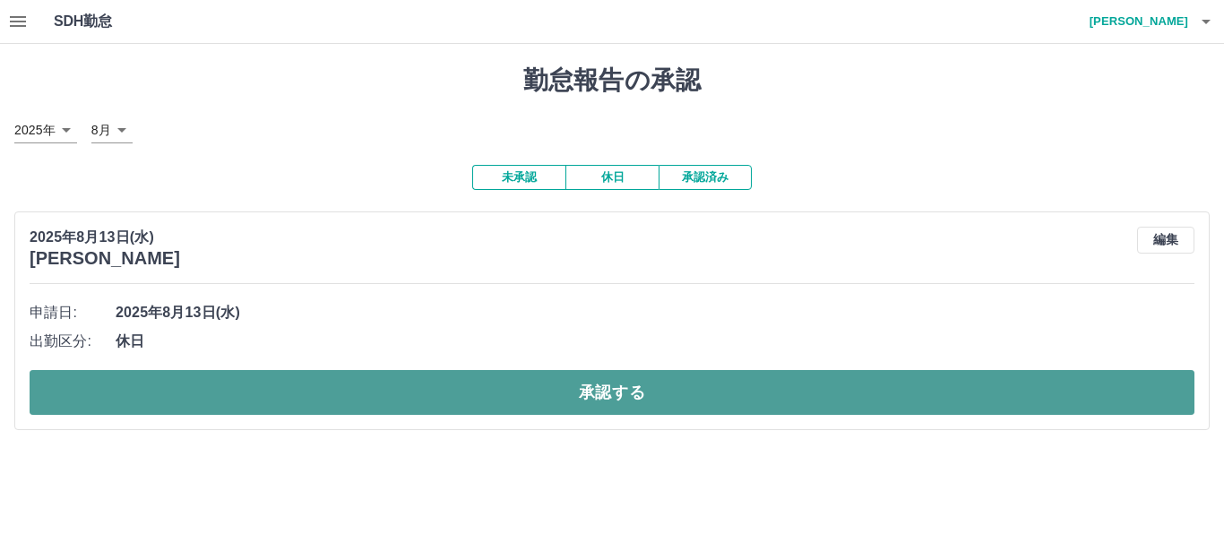
click at [767, 407] on button "承認する" at bounding box center [612, 392] width 1165 height 45
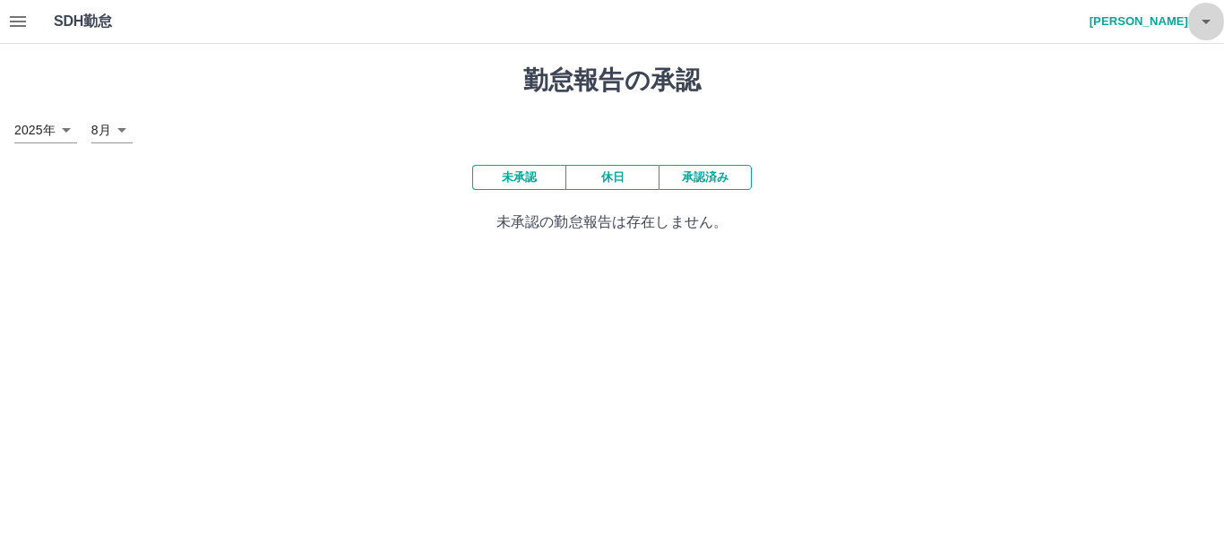
click at [1204, 27] on icon "button" at bounding box center [1207, 22] width 22 height 22
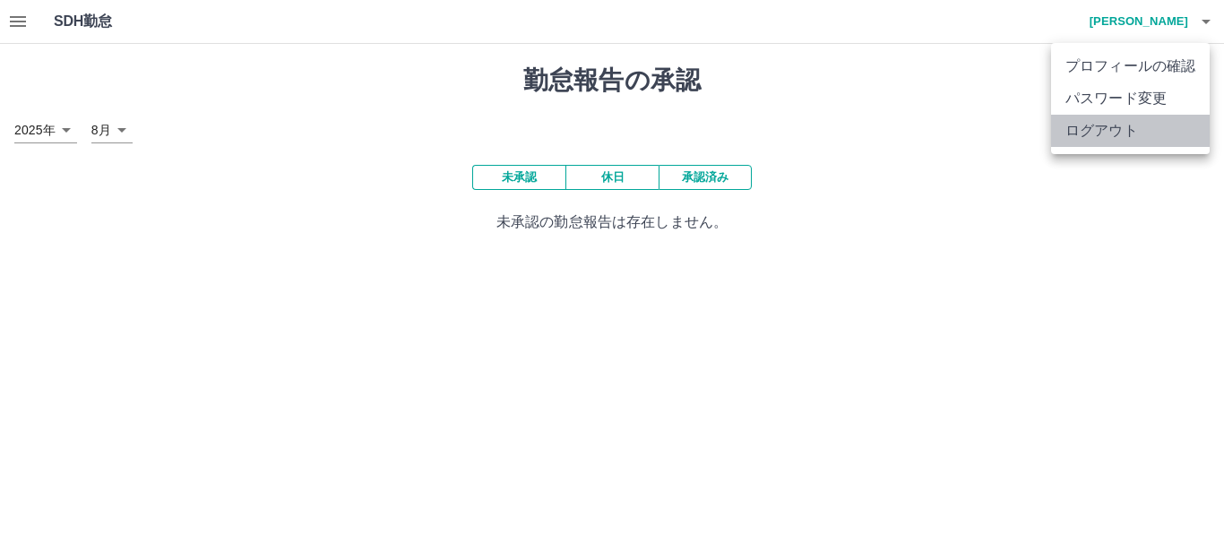
click at [1158, 133] on li "ログアウト" at bounding box center [1130, 131] width 159 height 32
